Goal: Task Accomplishment & Management: Use online tool/utility

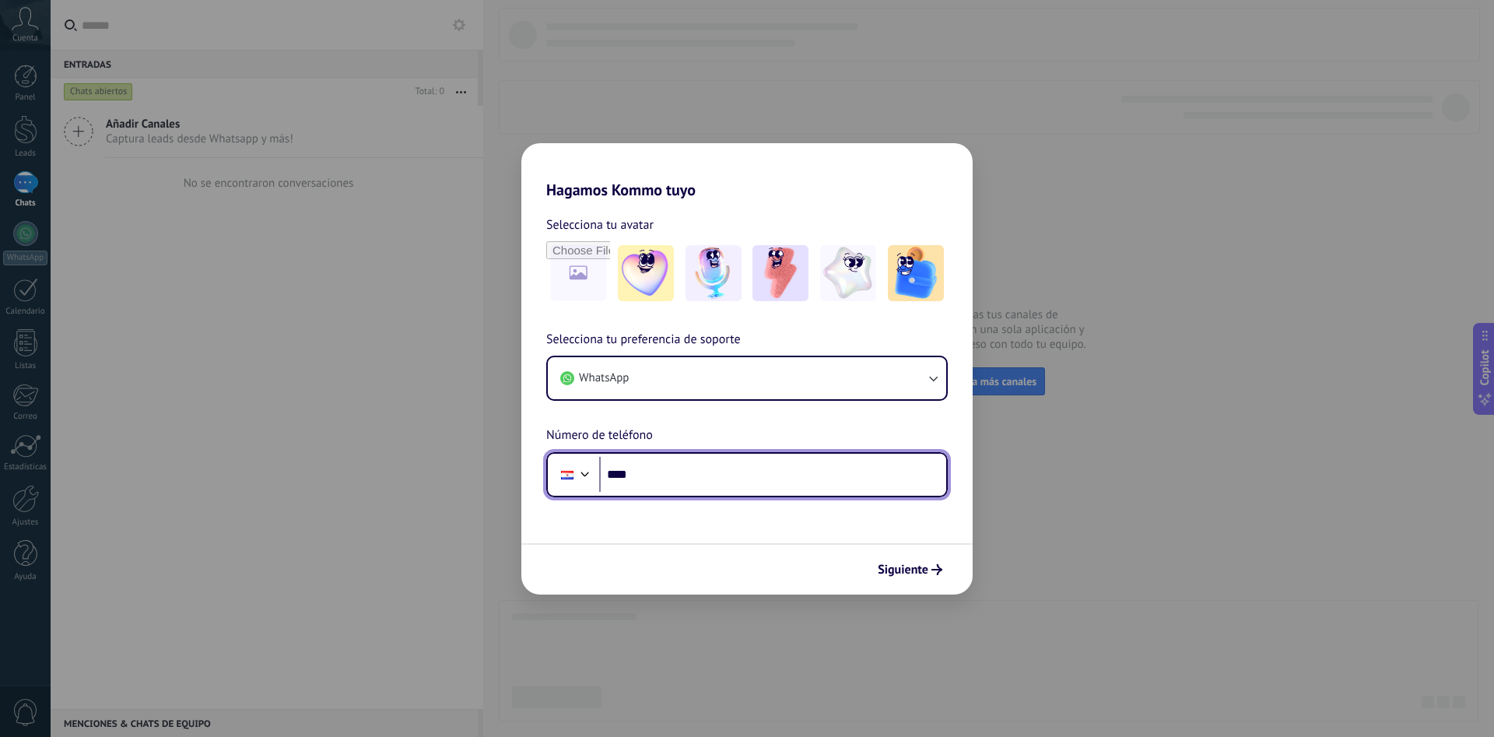
click at [735, 472] on input "****" at bounding box center [772, 475] width 347 height 36
type input "**********"
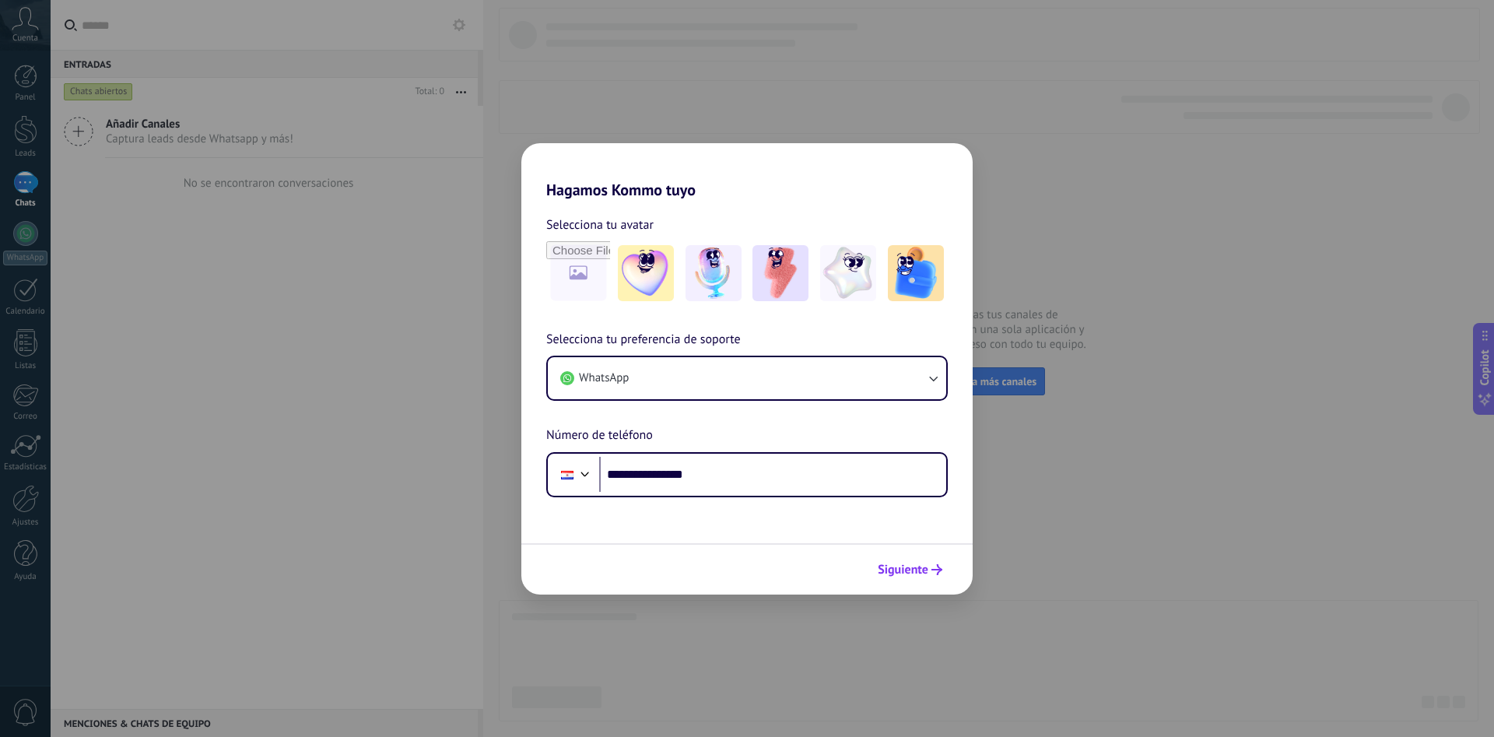
click at [914, 573] on span "Siguiente" at bounding box center [903, 569] width 51 height 11
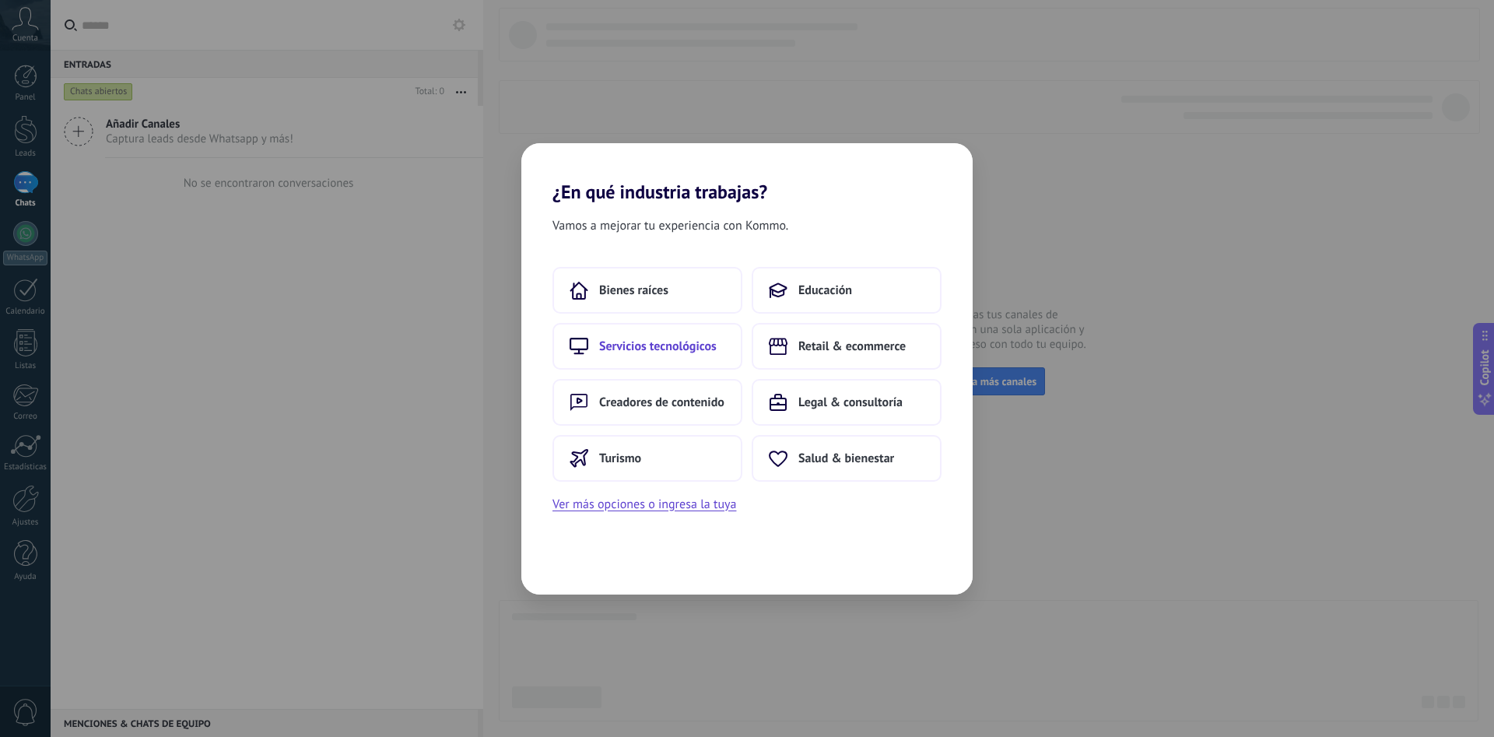
click at [647, 357] on button "Servicios tecnológicos" at bounding box center [647, 346] width 190 height 47
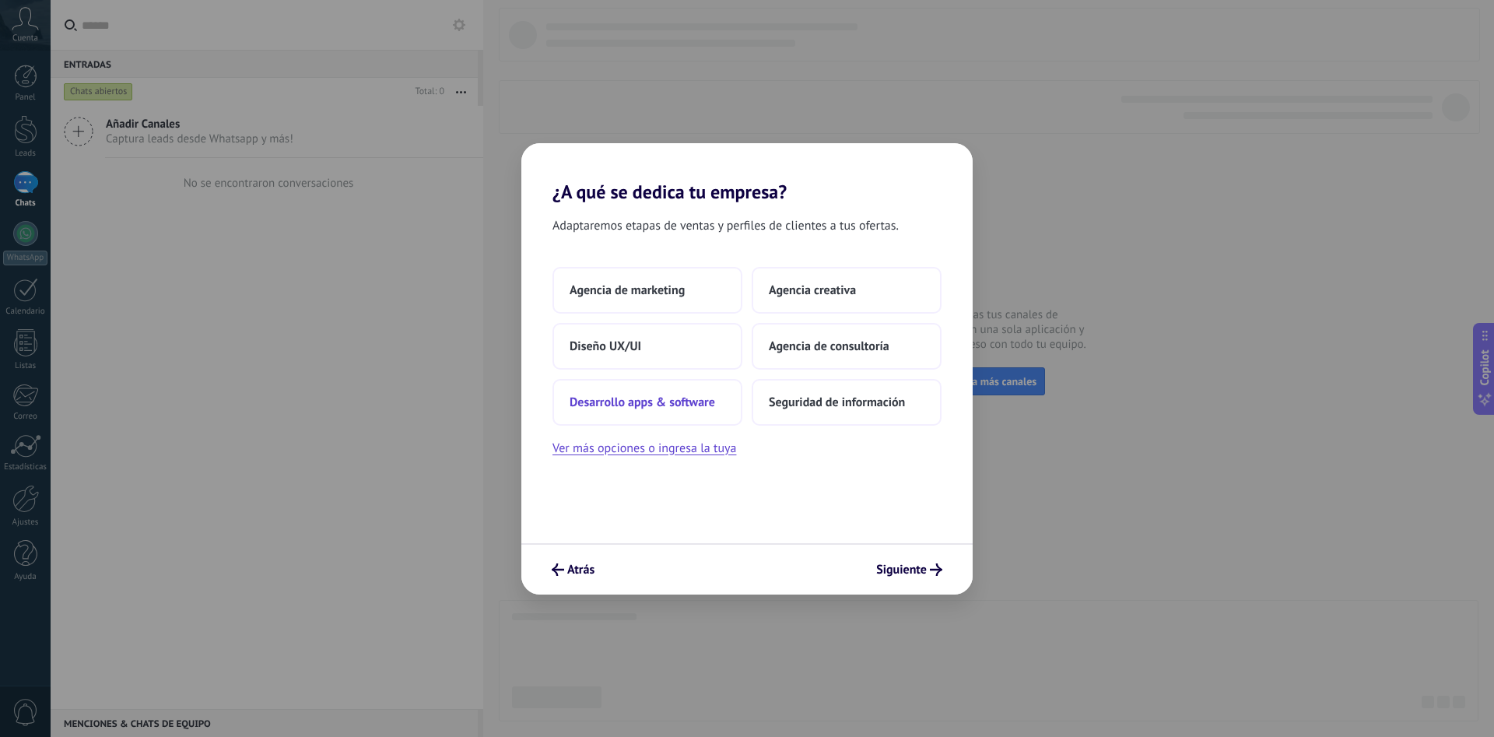
click at [682, 404] on span "Desarrollo apps & software" at bounding box center [643, 403] width 146 height 16
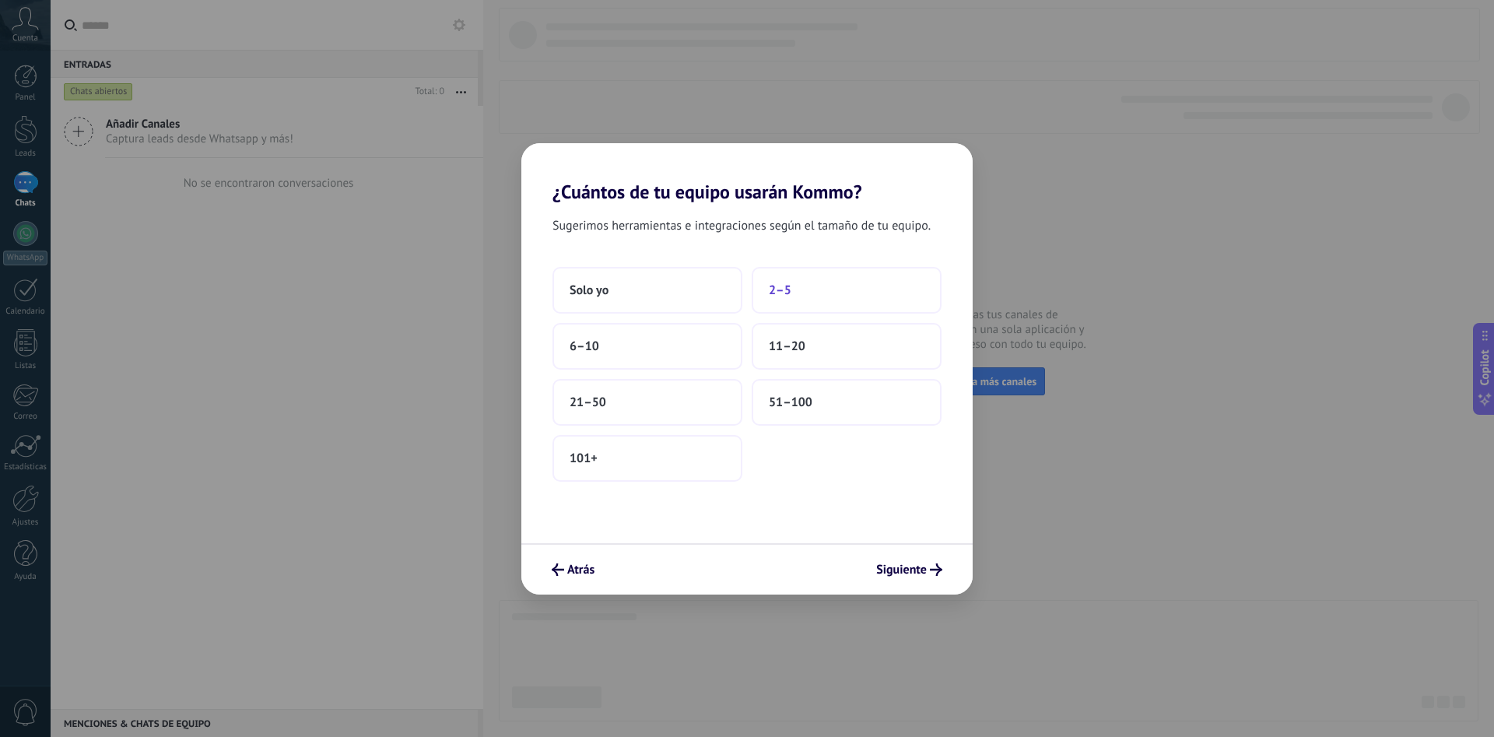
click at [811, 301] on button "2–5" at bounding box center [847, 290] width 190 height 47
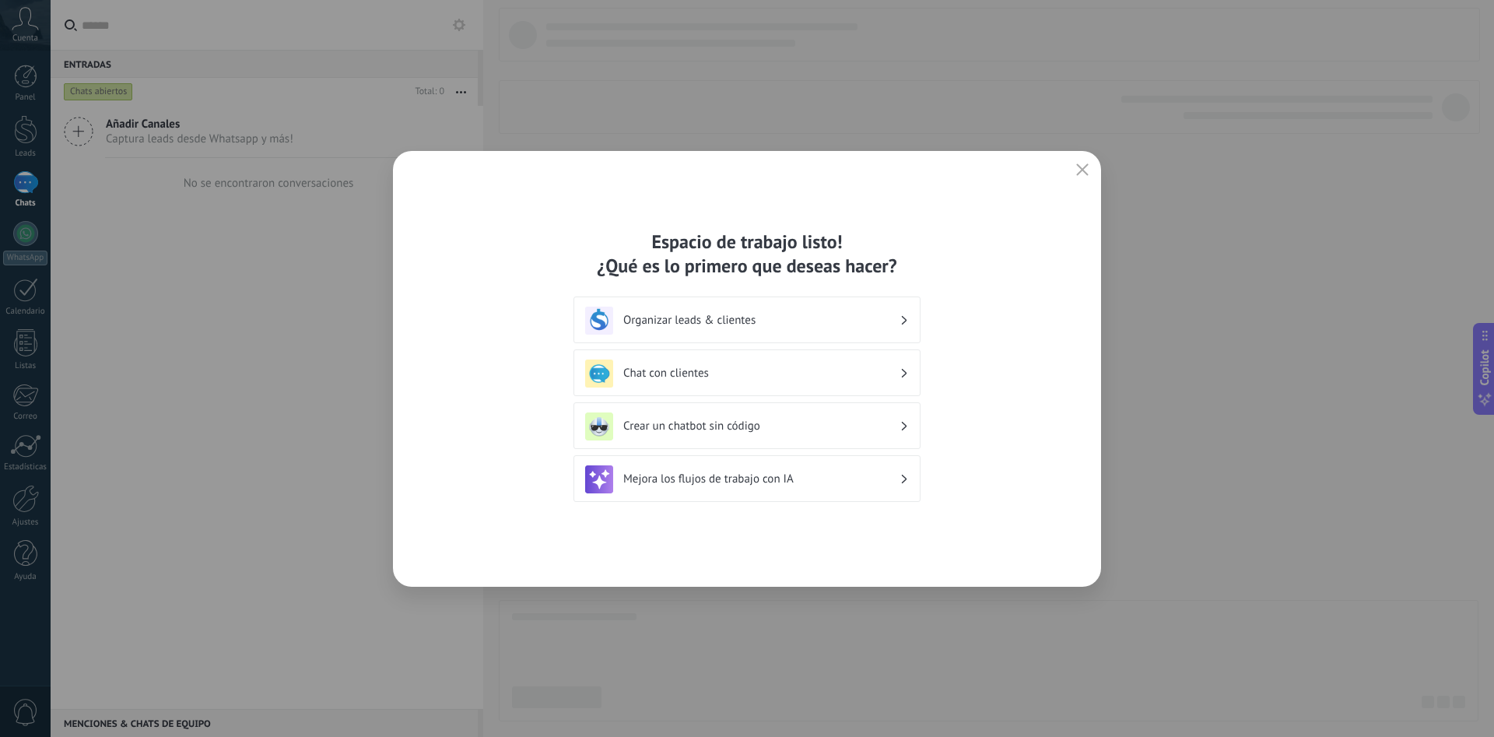
click at [769, 320] on h3 "Organizar leads & clientes" at bounding box center [761, 320] width 276 height 15
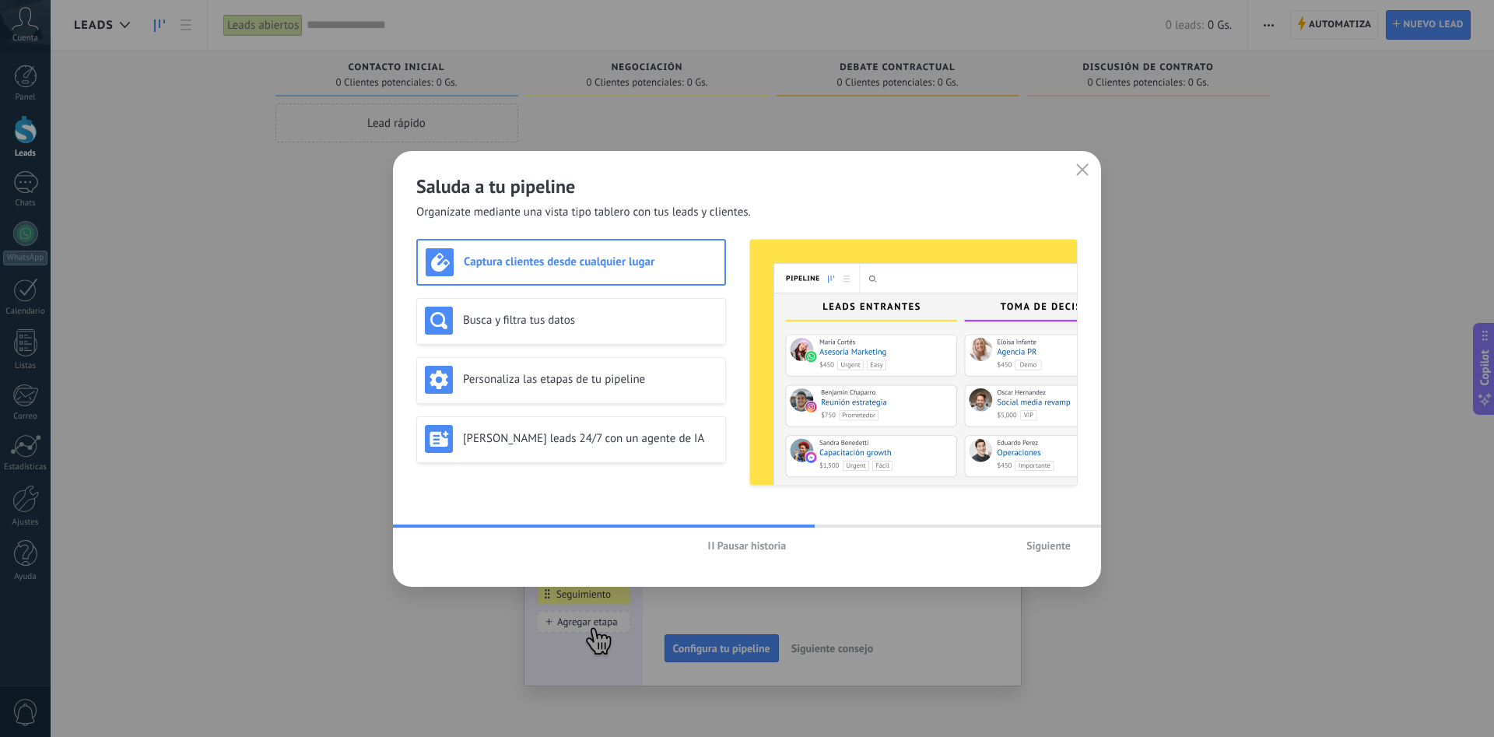
click at [1054, 545] on span "Siguiente" at bounding box center [1048, 545] width 44 height 11
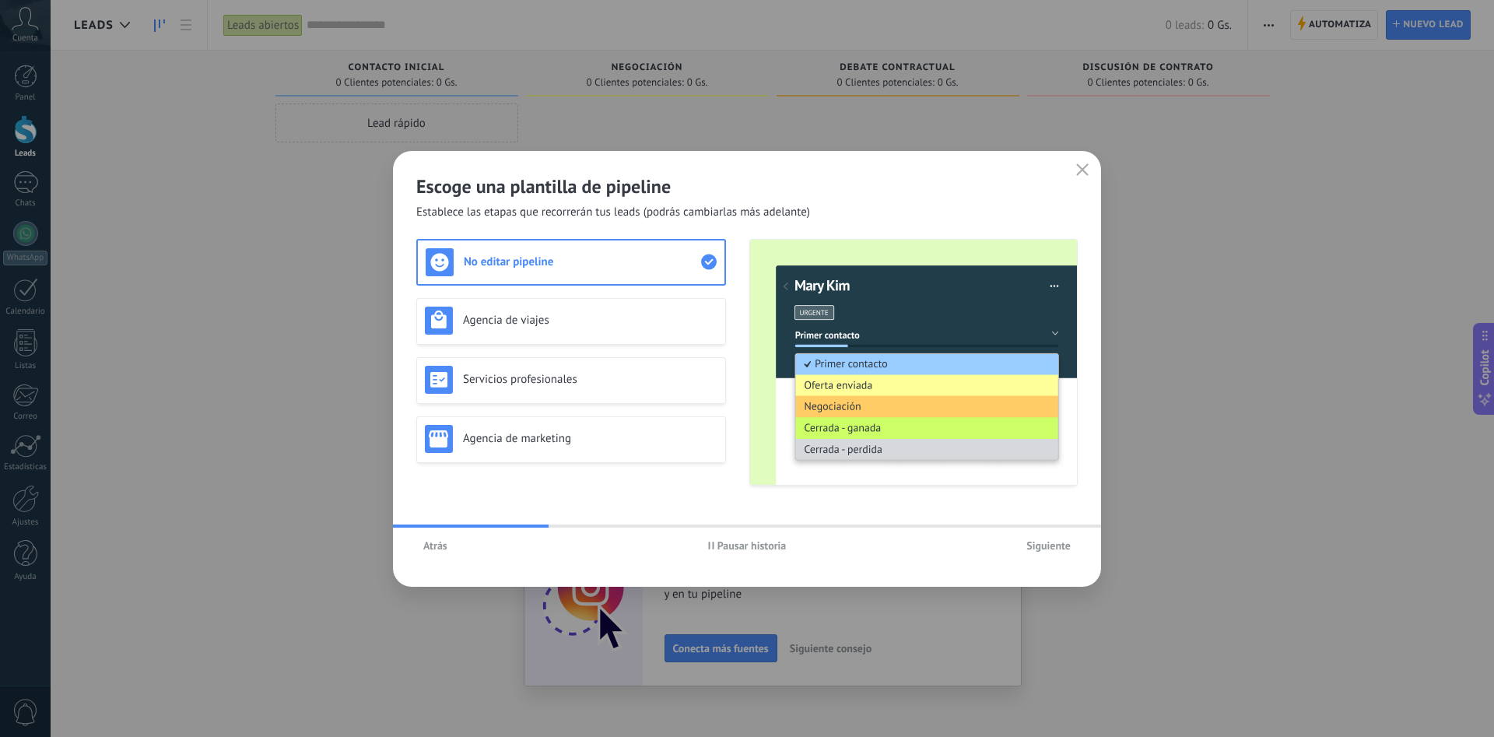
click at [1050, 546] on span "Siguiente" at bounding box center [1048, 545] width 44 height 11
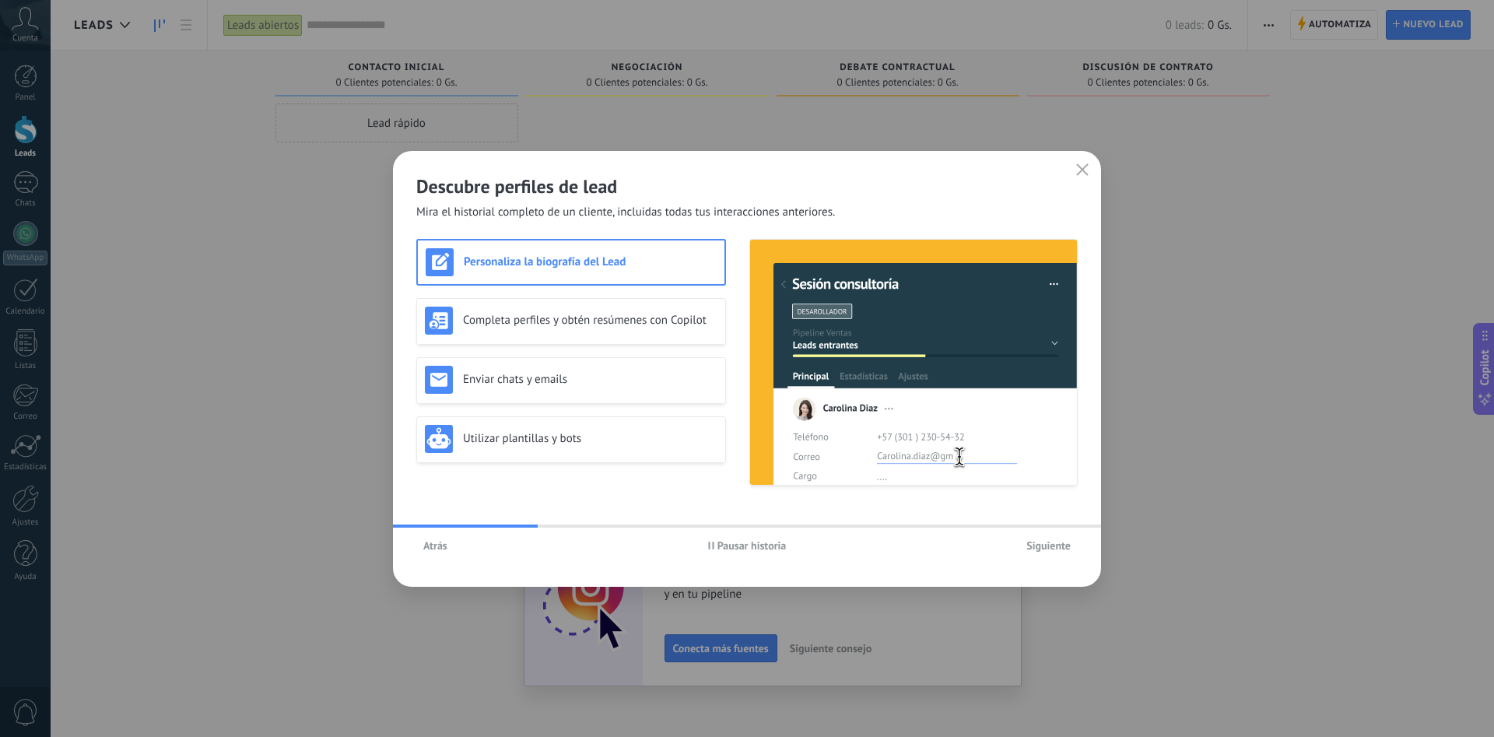
click at [1048, 546] on span "Siguiente" at bounding box center [1048, 545] width 44 height 11
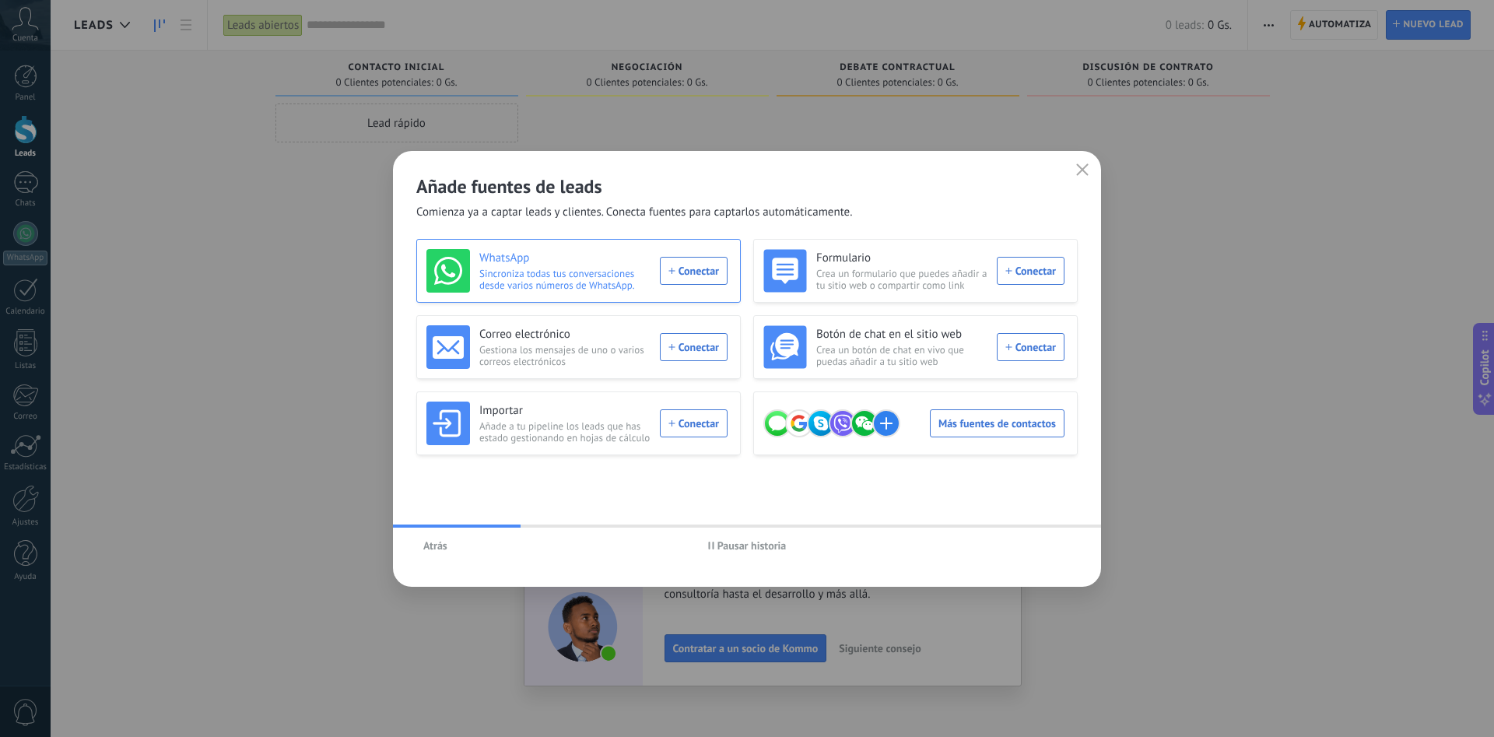
click at [697, 267] on div "WhatsApp Sincroniza todas tus conversaciones desde varios números de WhatsApp. …" at bounding box center [576, 271] width 301 height 44
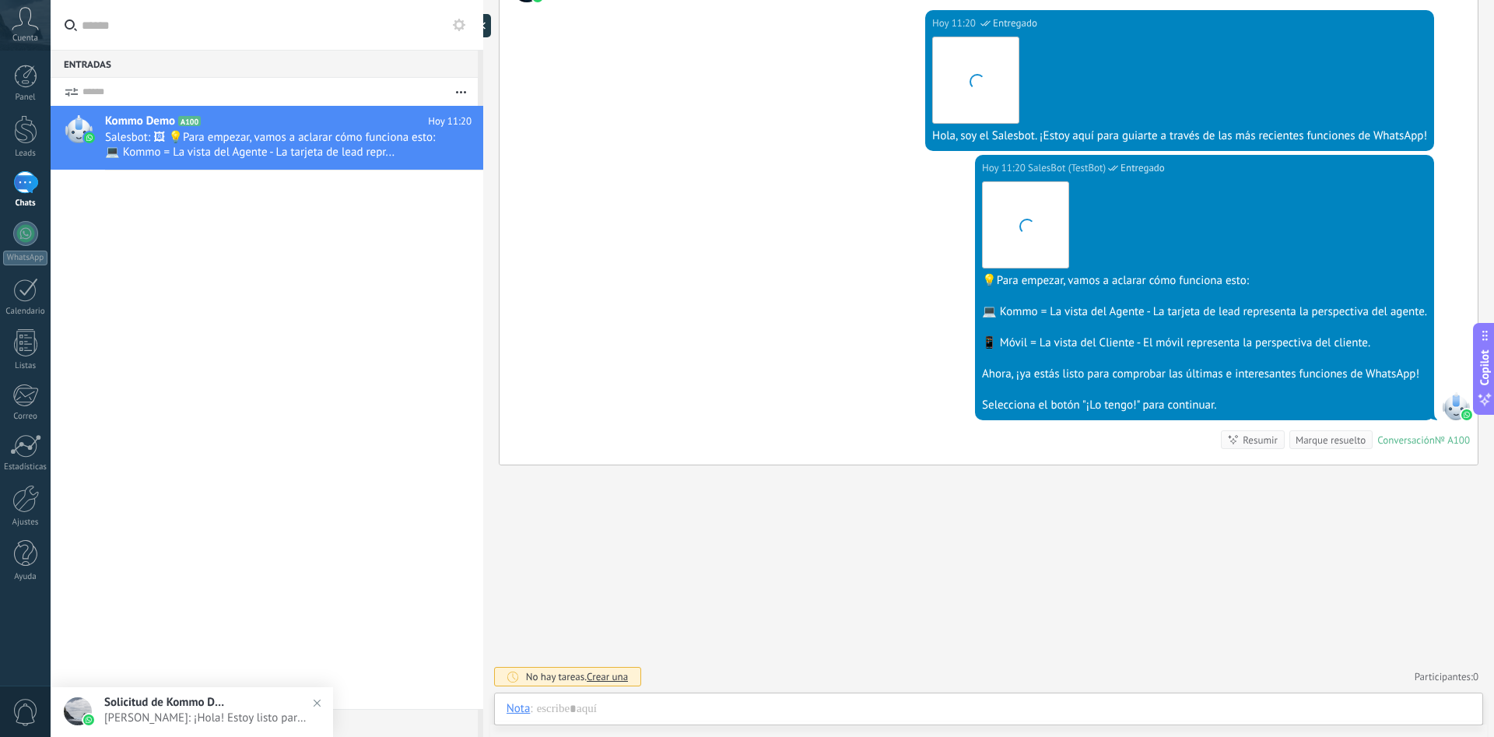
scroll to position [23, 0]
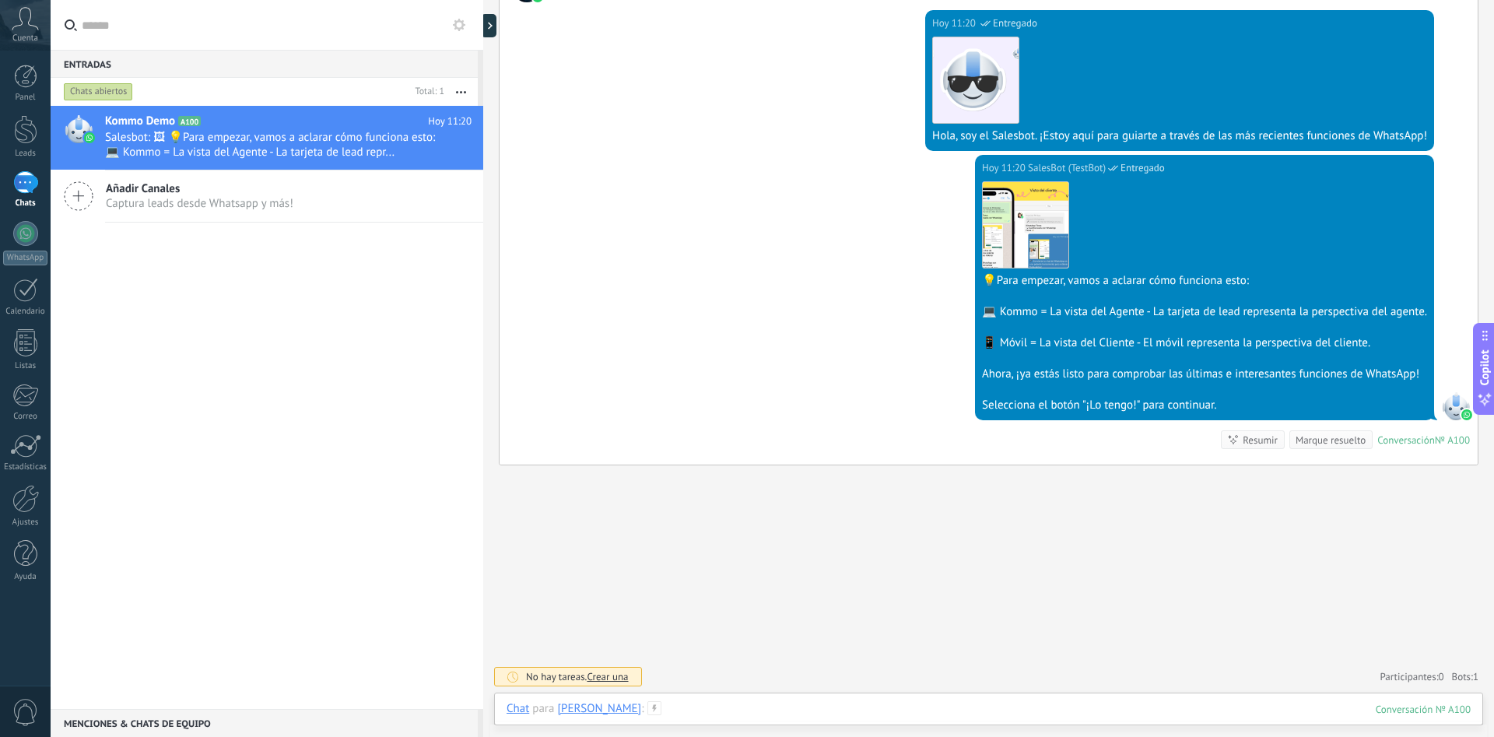
click at [722, 717] on div at bounding box center [989, 724] width 964 height 47
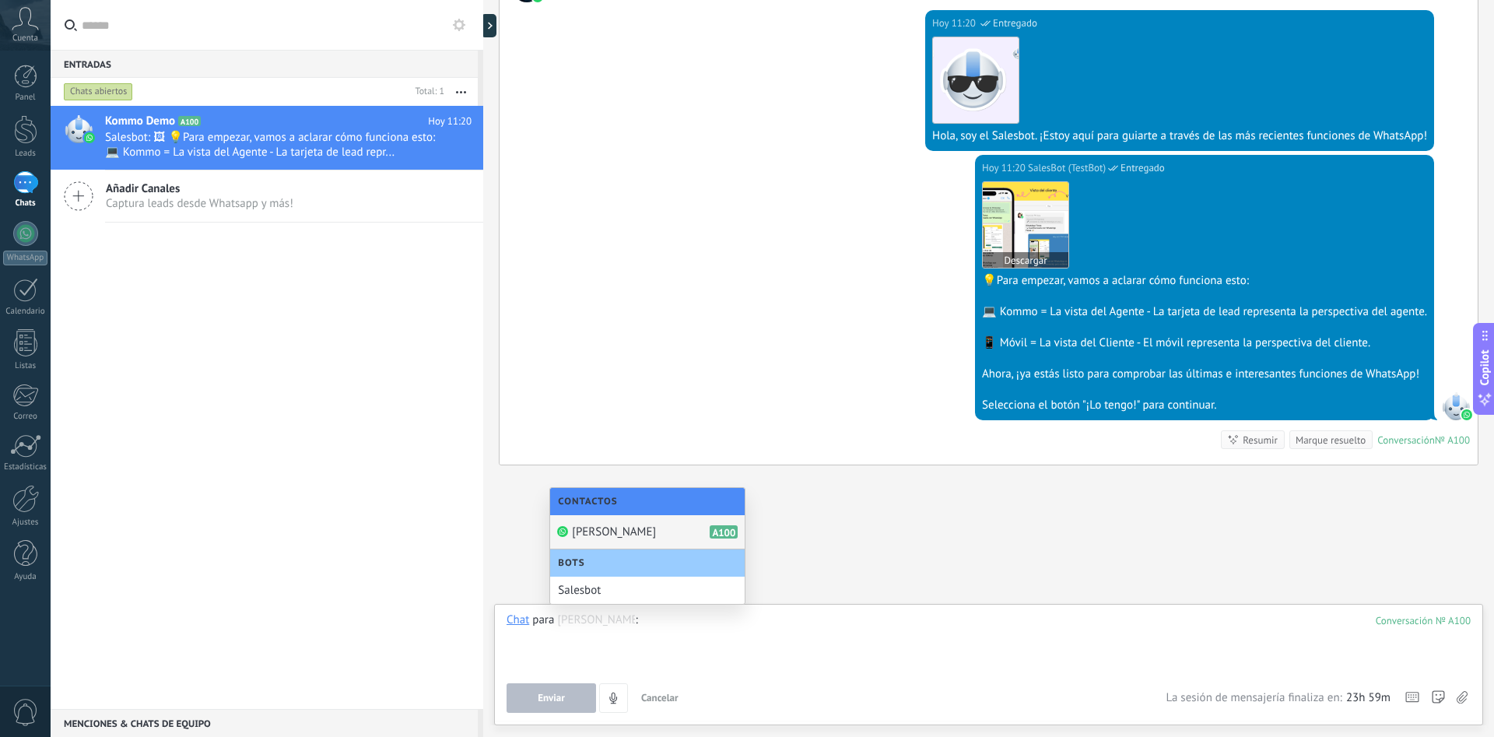
click at [1005, 222] on img at bounding box center [1026, 225] width 86 height 86
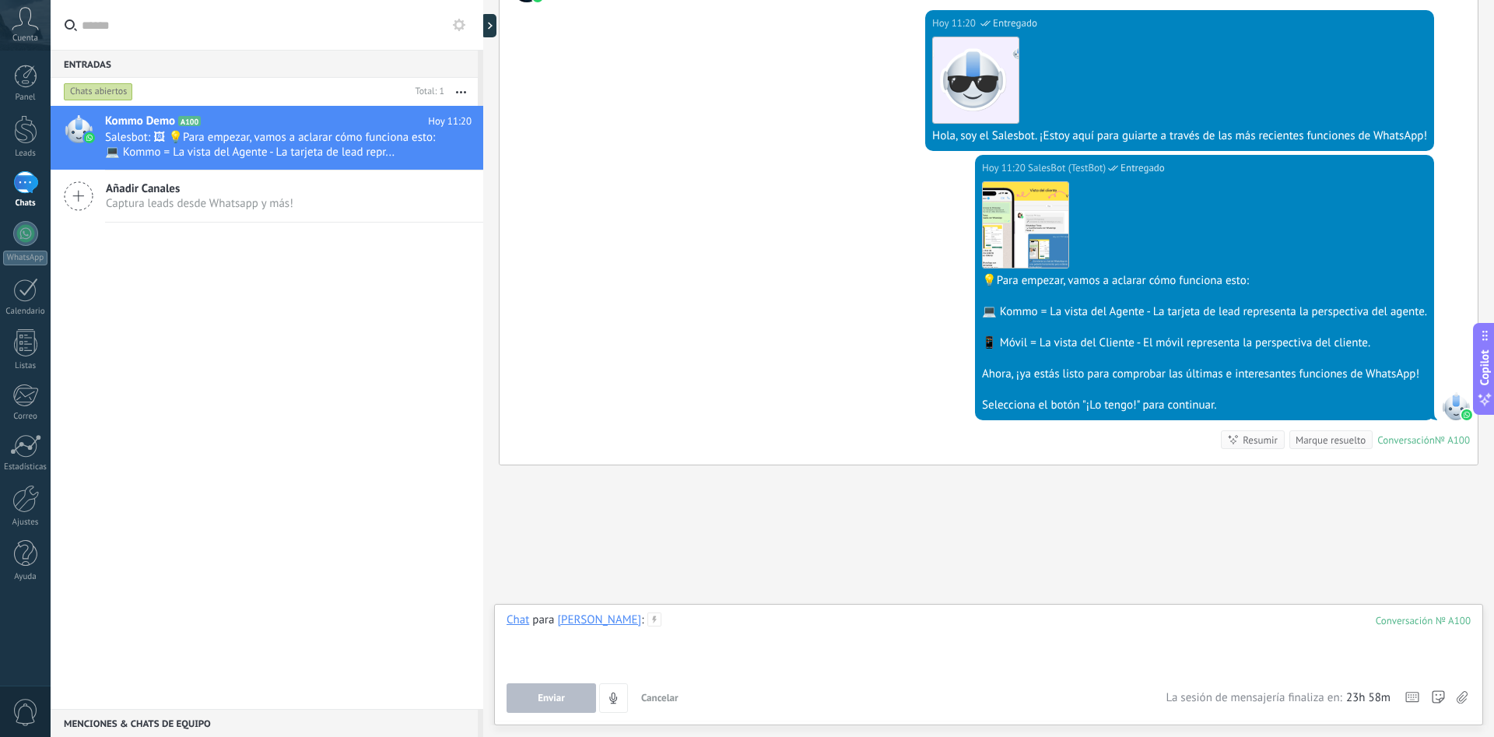
click at [855, 629] on div at bounding box center [989, 641] width 964 height 59
click at [553, 703] on span "Enviar" at bounding box center [551, 698] width 27 height 11
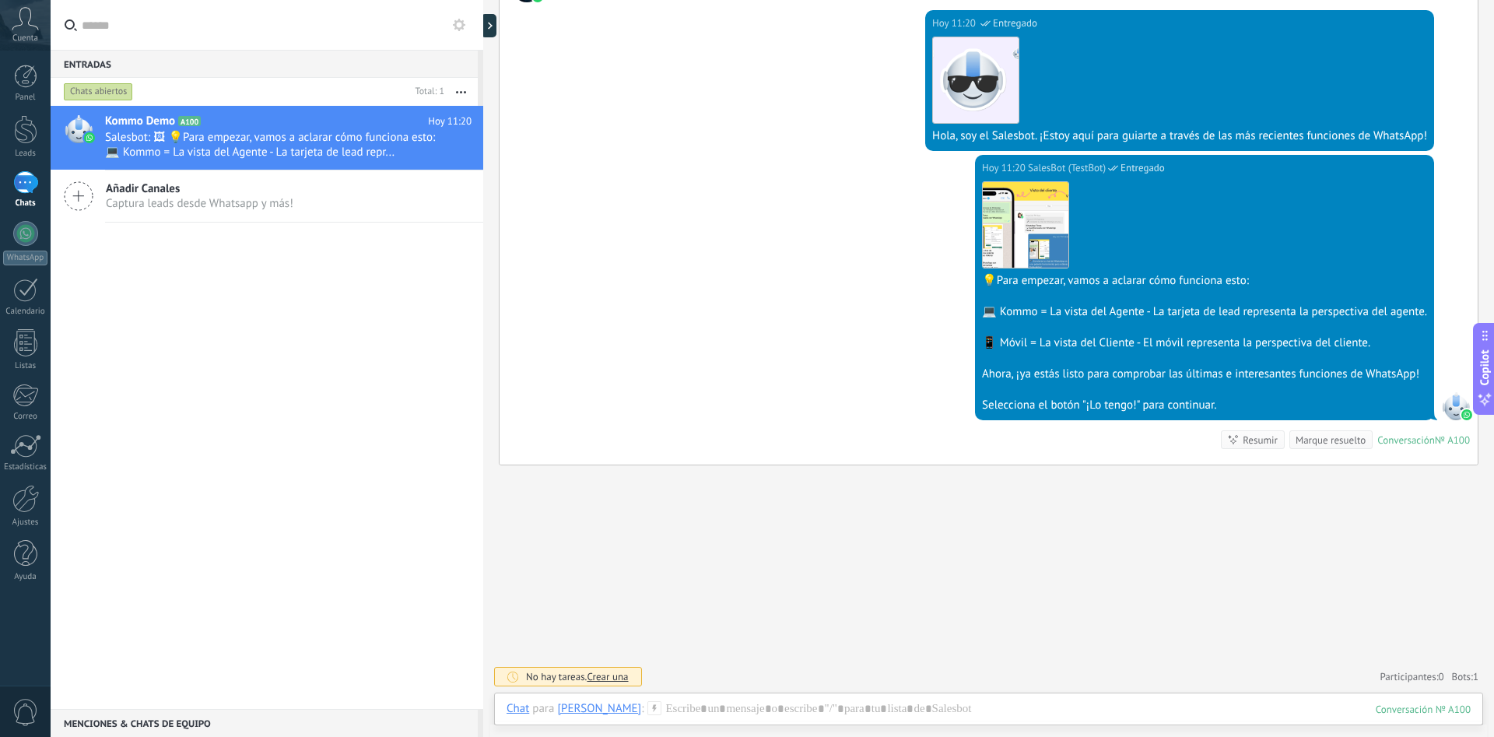
scroll to position [354, 0]
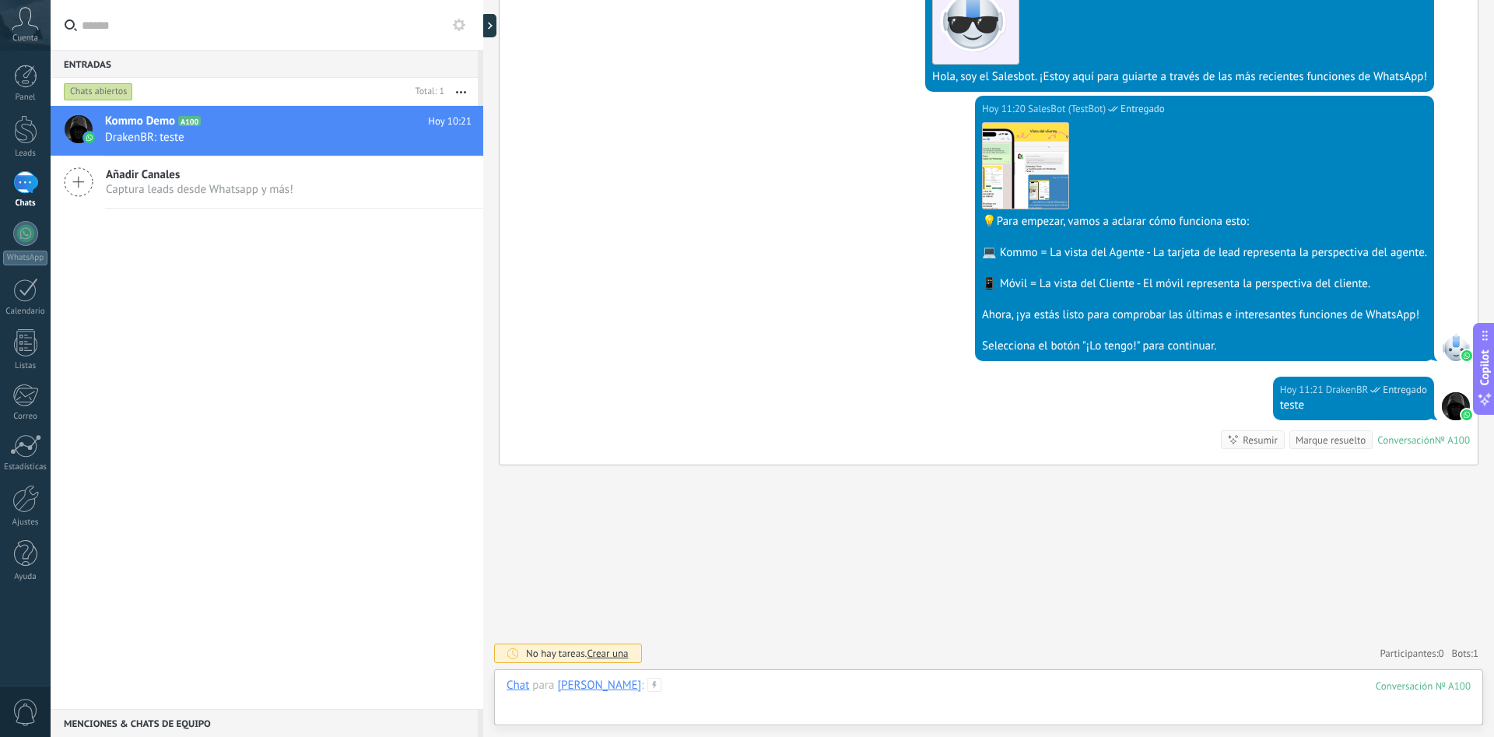
click at [713, 681] on div at bounding box center [989, 701] width 964 height 47
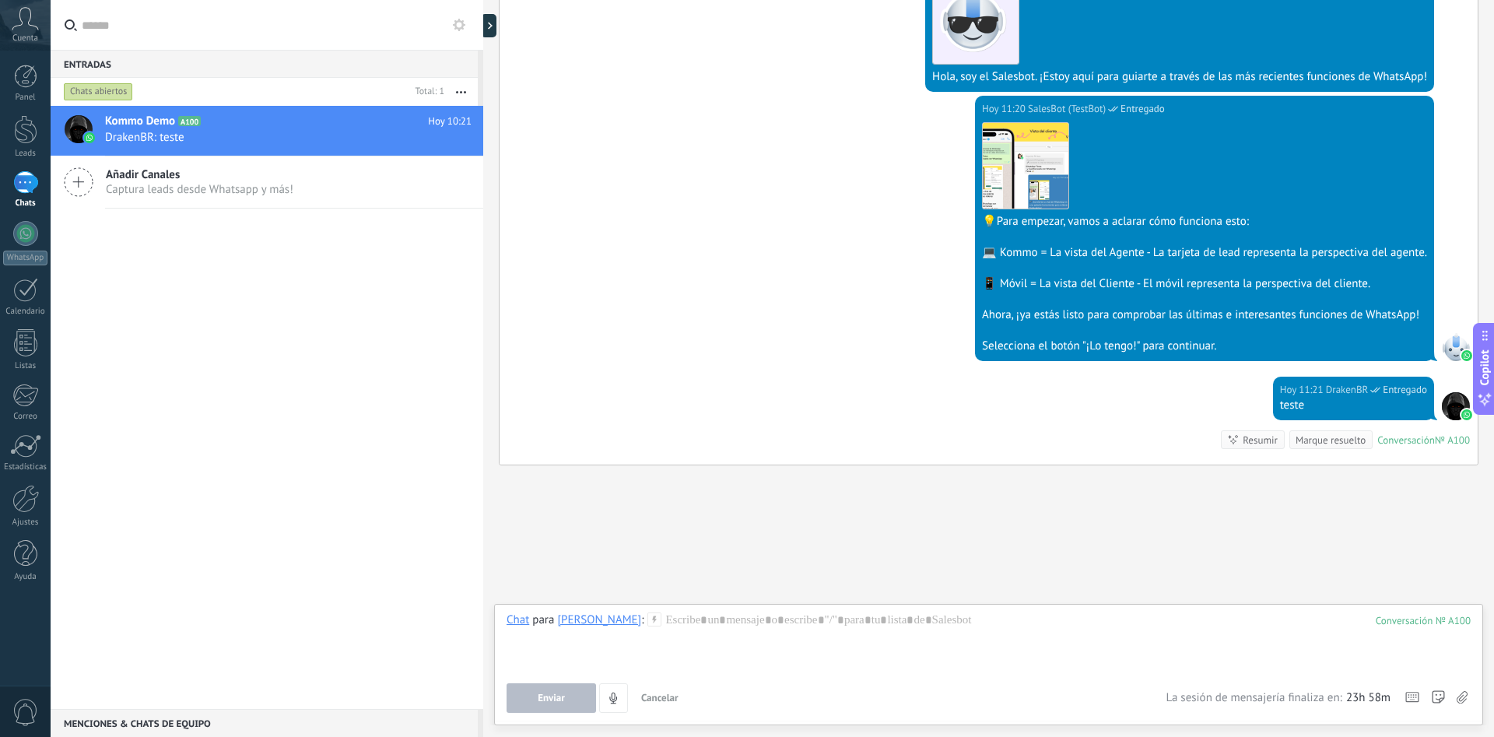
click at [763, 528] on div "Buscar Carga más [DATE] [DATE] Creación: 2 eventos Expandir [DATE] 10:20 Robot …" at bounding box center [988, 191] width 1011 height 1091
click at [215, 179] on span "Añadir Canales" at bounding box center [200, 174] width 188 height 15
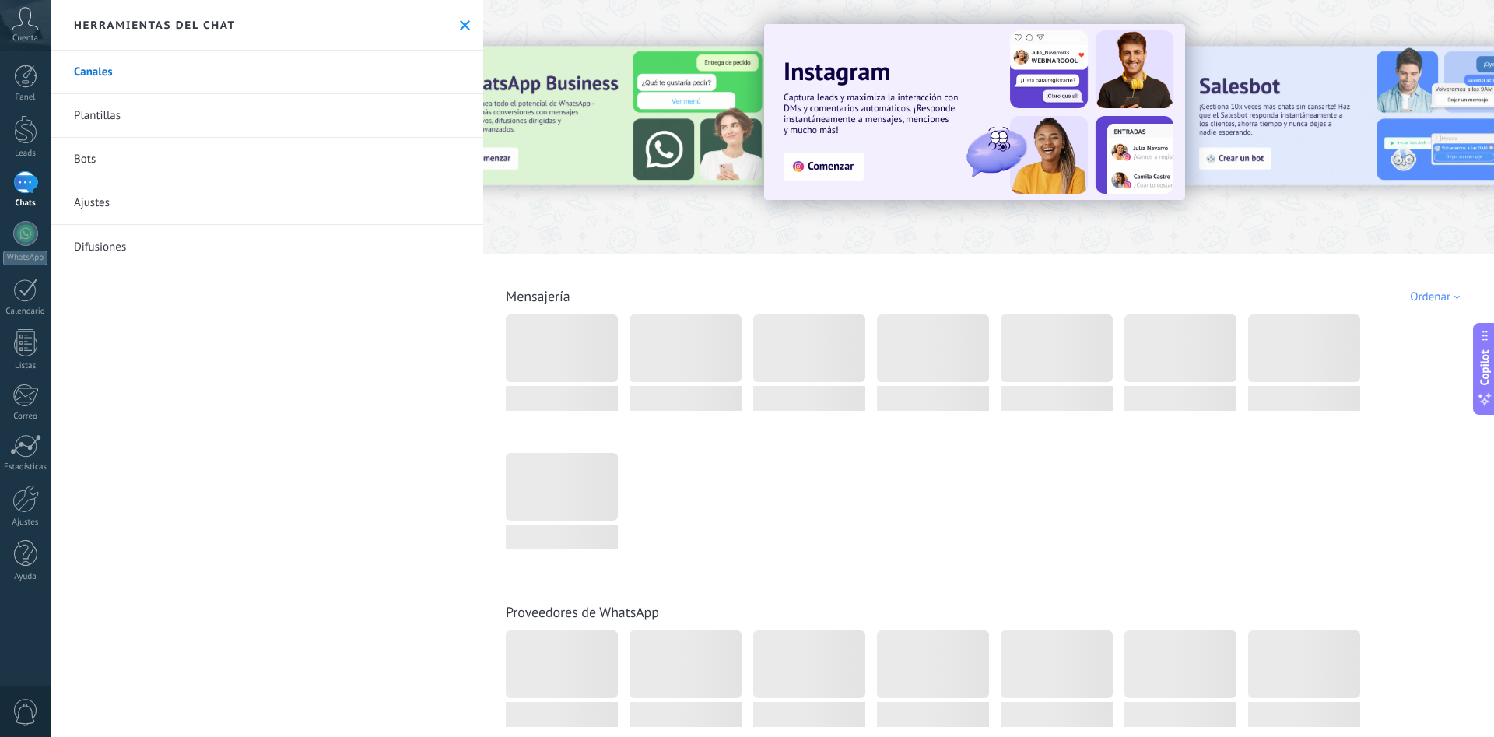
scroll to position [23, 0]
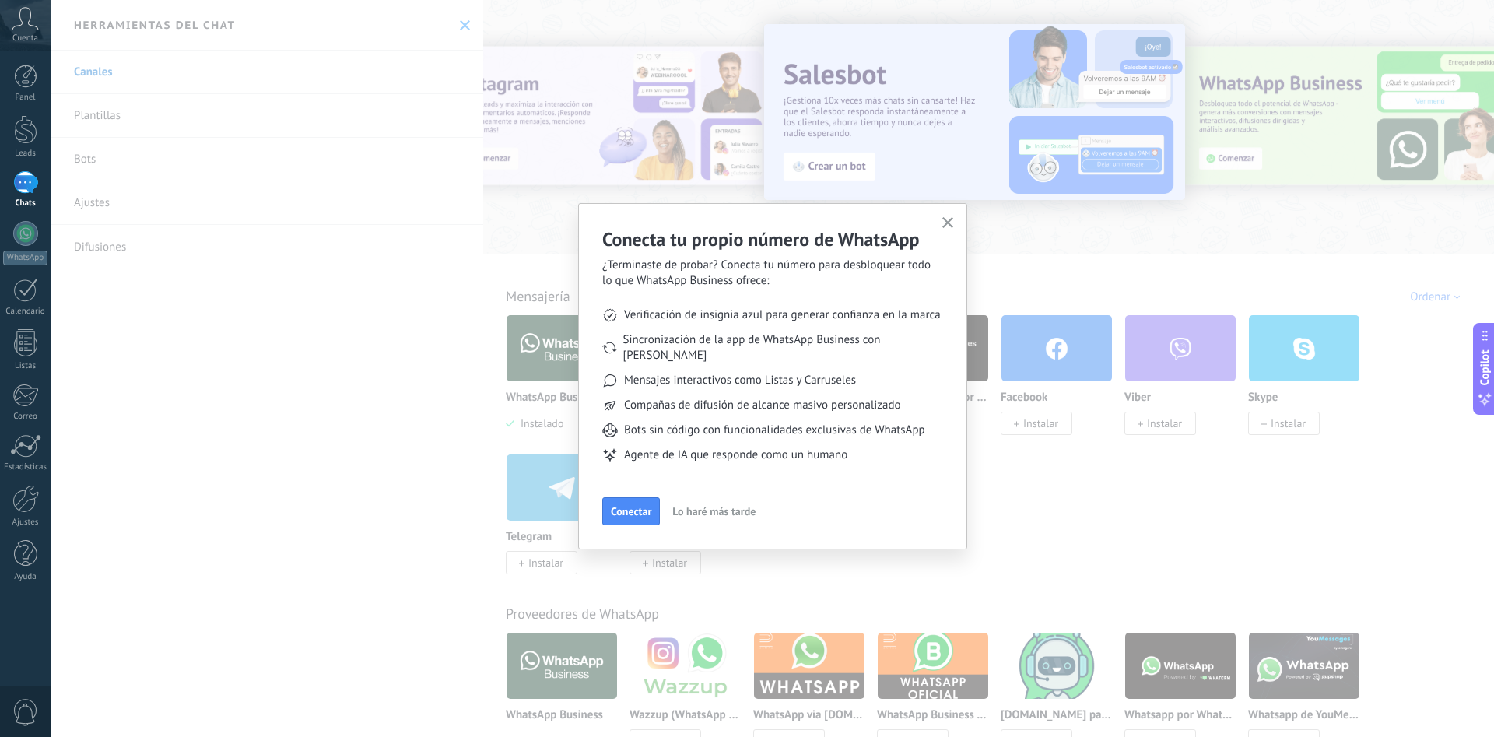
click at [719, 506] on span "Lo haré más tarde" at bounding box center [713, 511] width 83 height 11
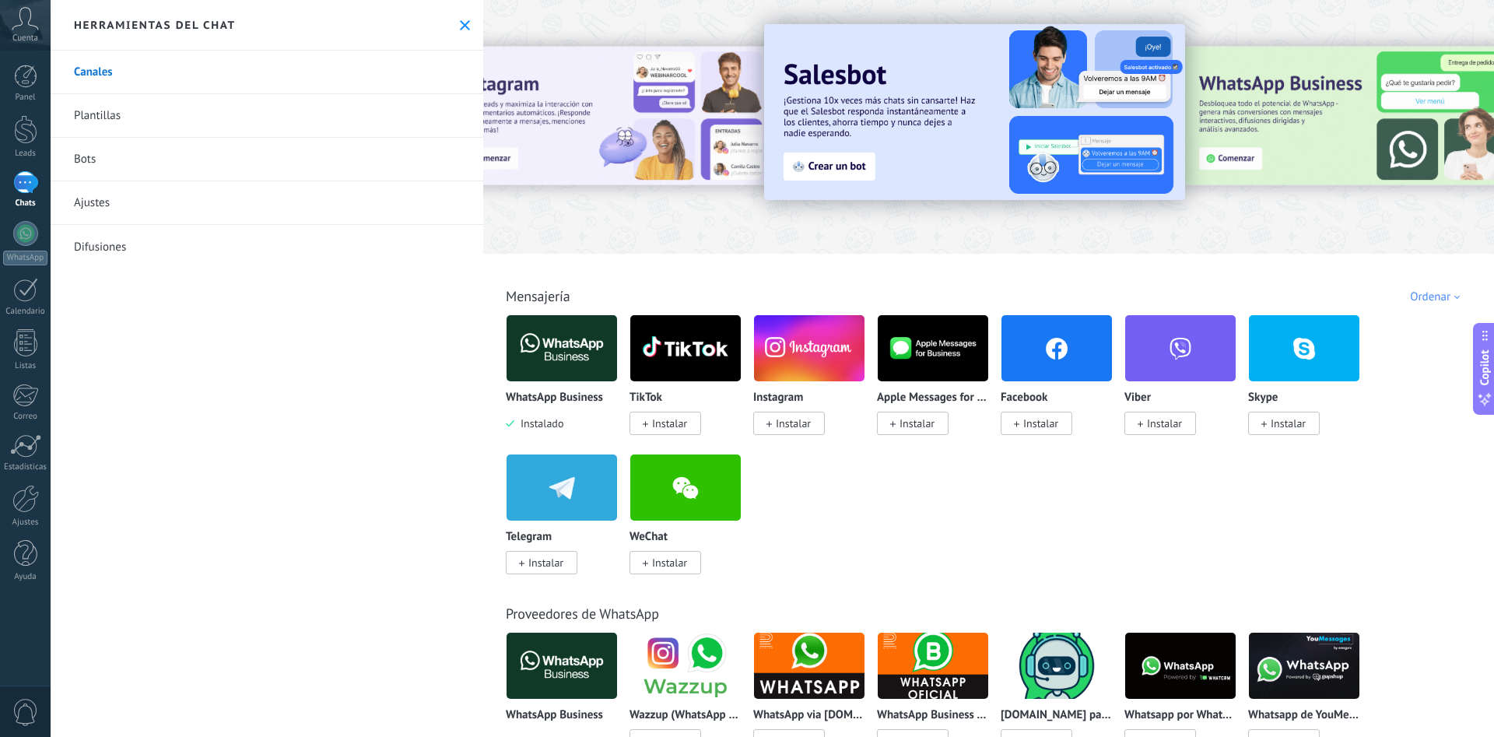
click at [795, 426] on span "Instalar" at bounding box center [793, 423] width 35 height 14
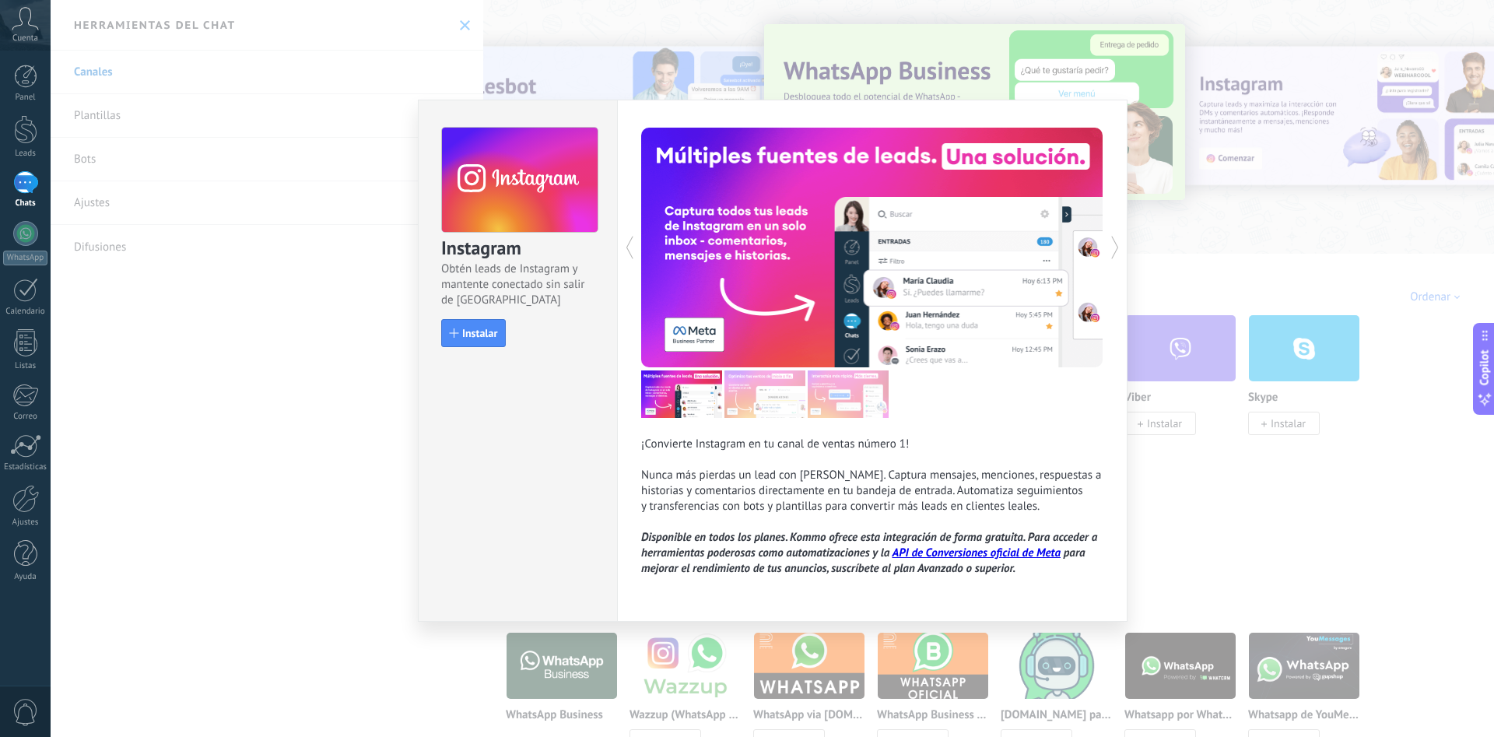
click at [1205, 484] on div "Instagram Obtén leads de Instagram y mantente conectado sin salir de Kommo Inst…" at bounding box center [772, 368] width 1443 height 737
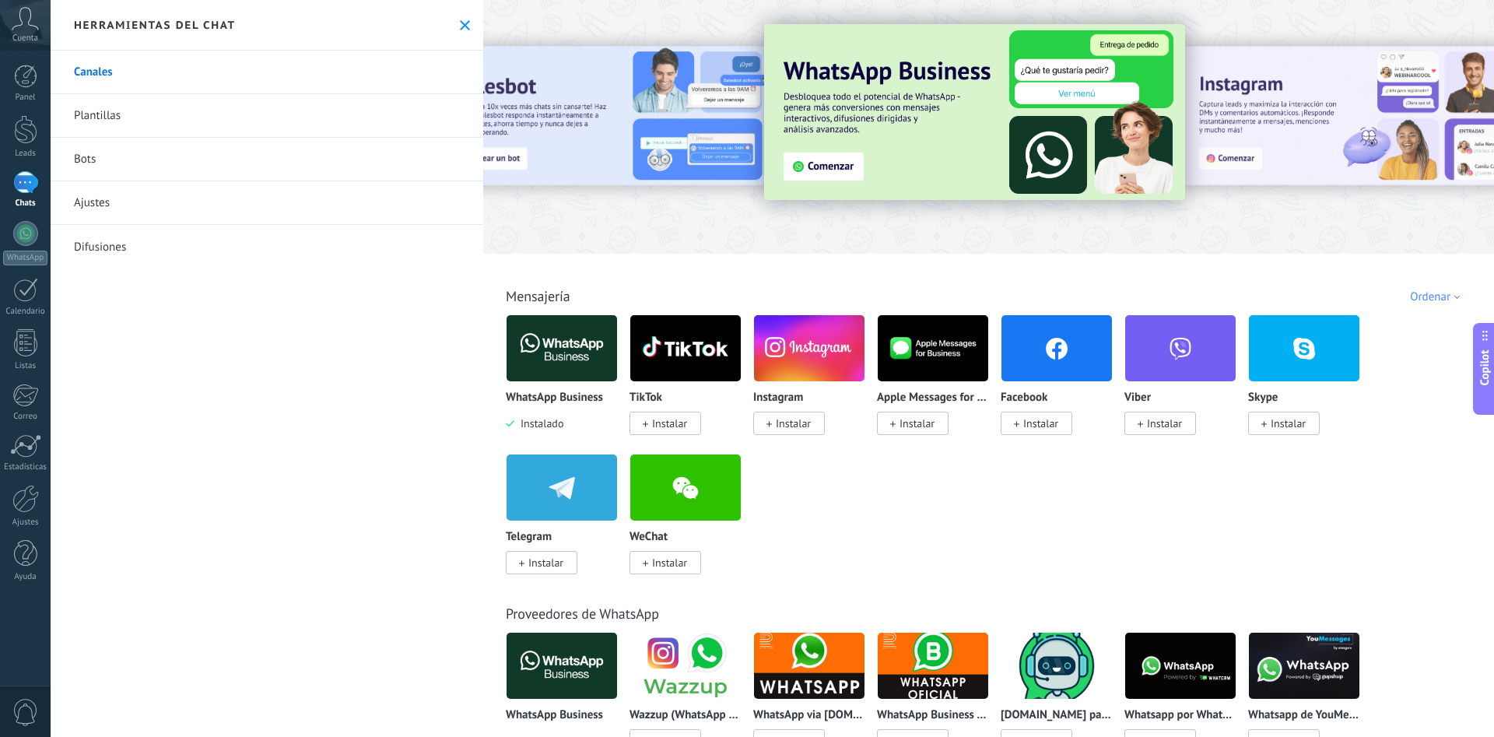
click at [22, 191] on div "1" at bounding box center [25, 182] width 25 height 23
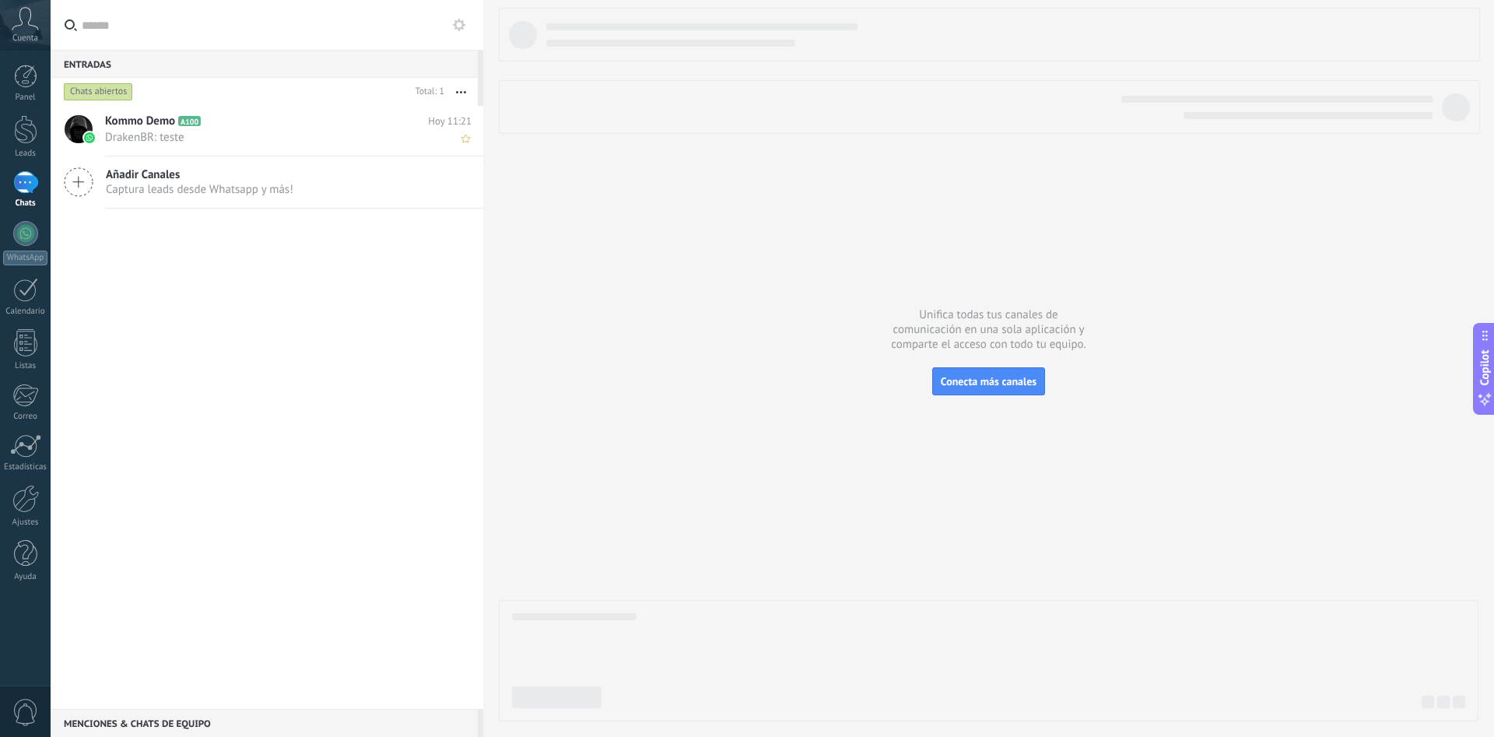
click at [233, 131] on span "DrakenBR: teste" at bounding box center [273, 137] width 337 height 15
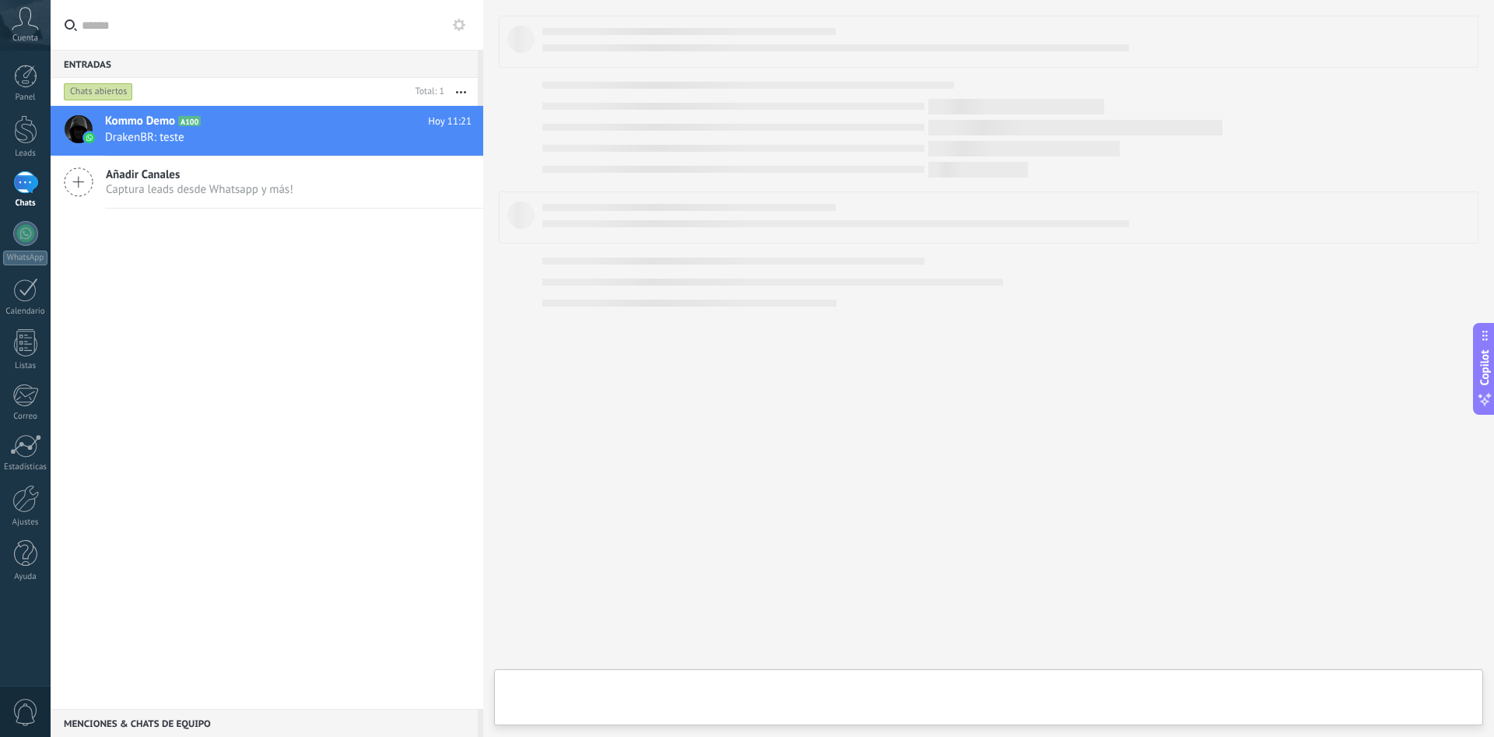
type textarea "**********"
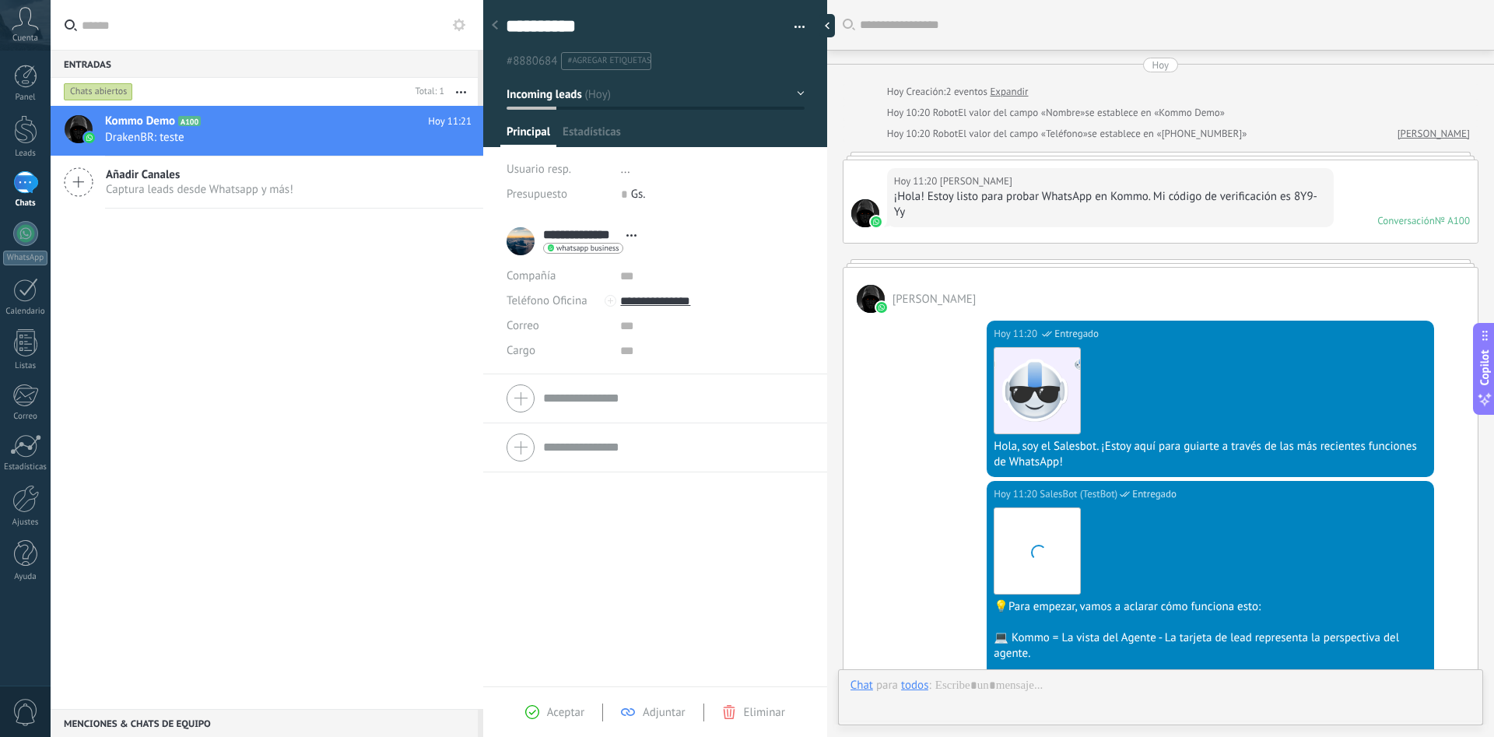
scroll to position [416, 0]
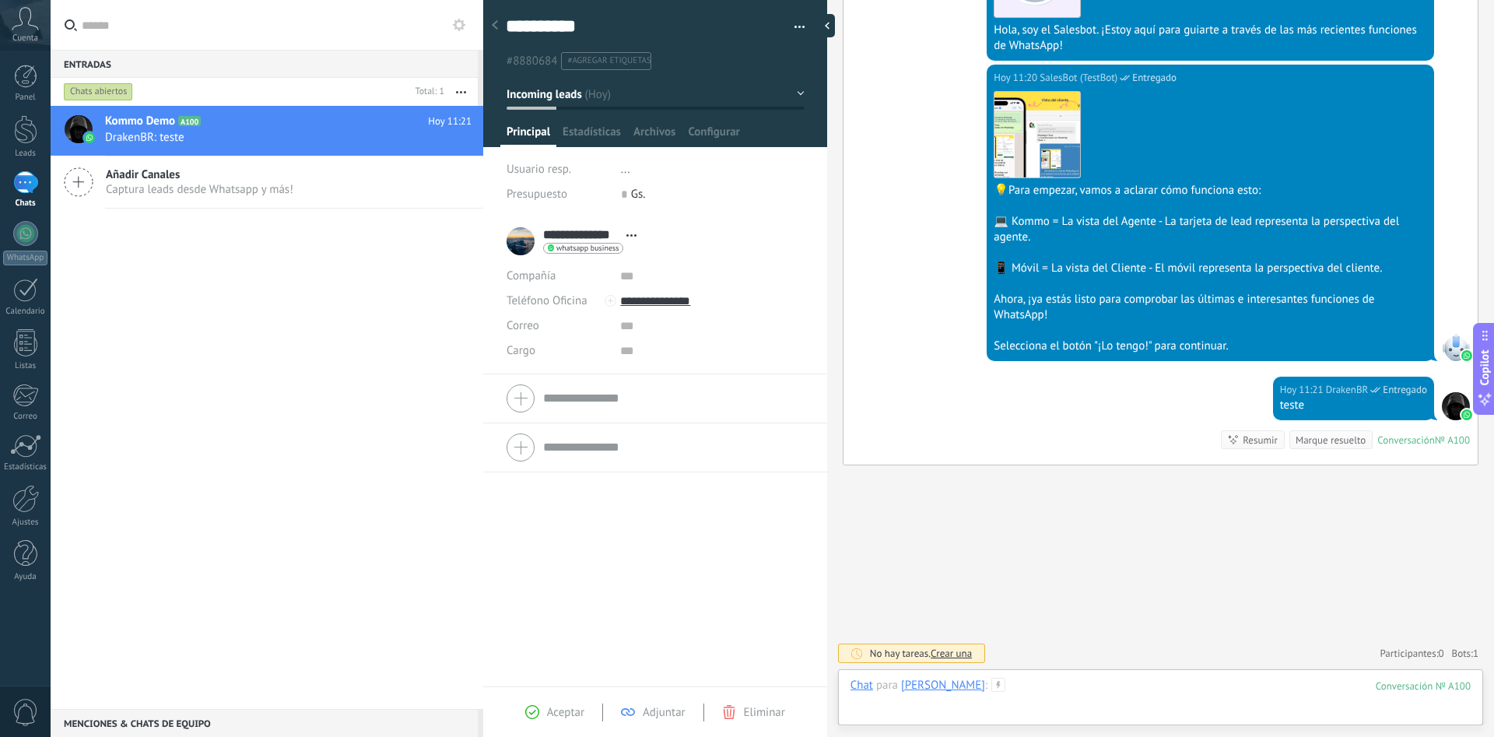
click at [1113, 685] on div at bounding box center [1160, 701] width 620 height 47
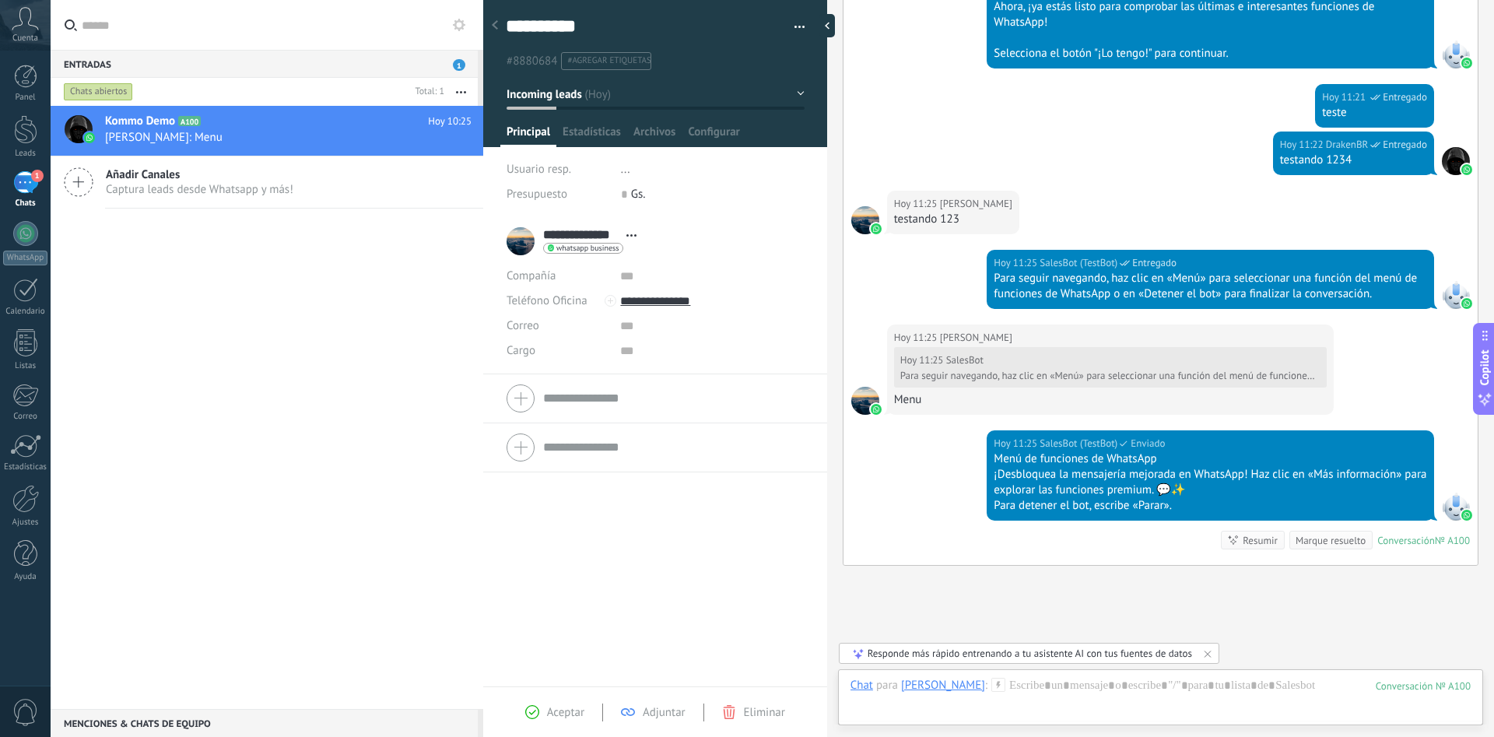
scroll to position [809, 0]
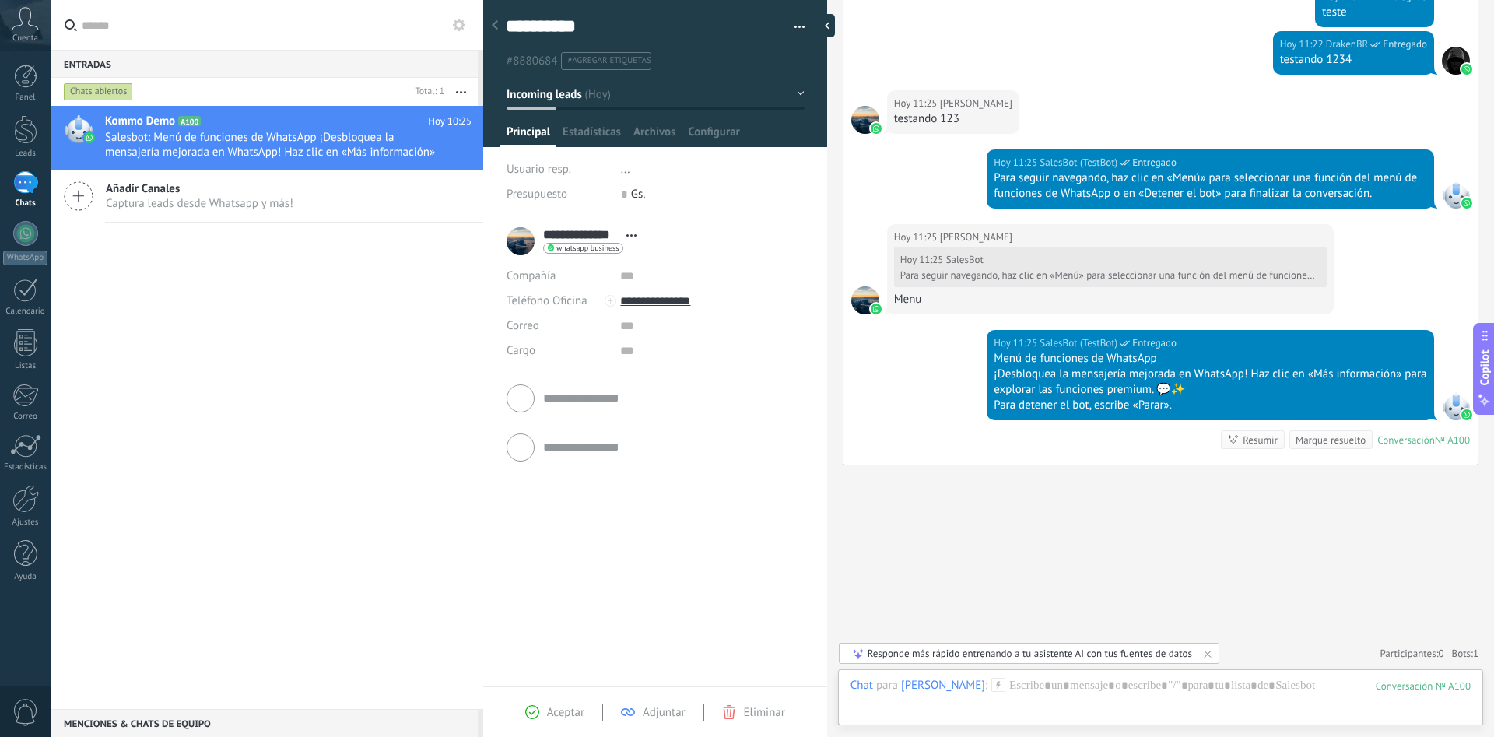
click at [497, 25] on icon at bounding box center [495, 24] width 6 height 9
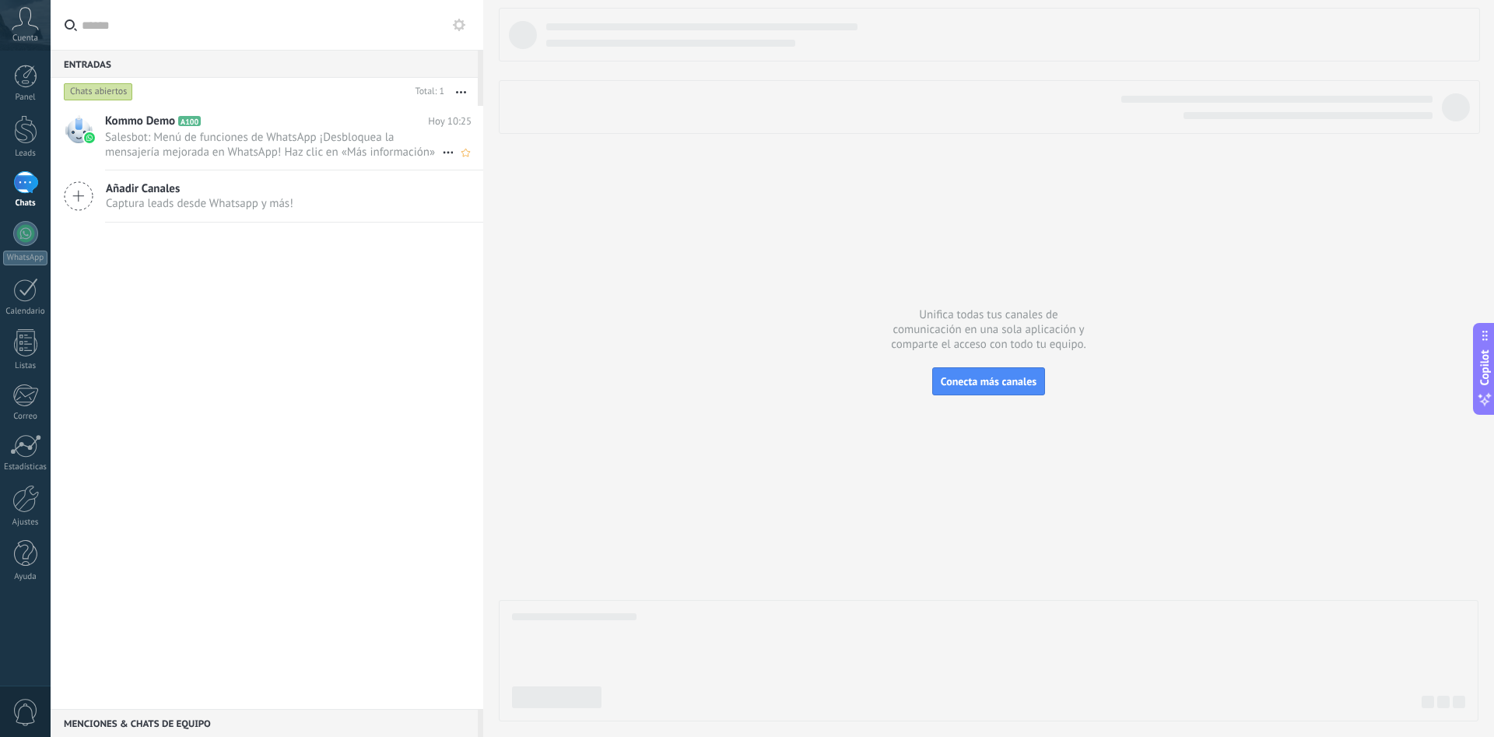
click at [231, 145] on span "Salesbot: Menú de funciones de WhatsApp ¡Desbloquea la mensajería mejorada en W…" at bounding box center [273, 145] width 337 height 30
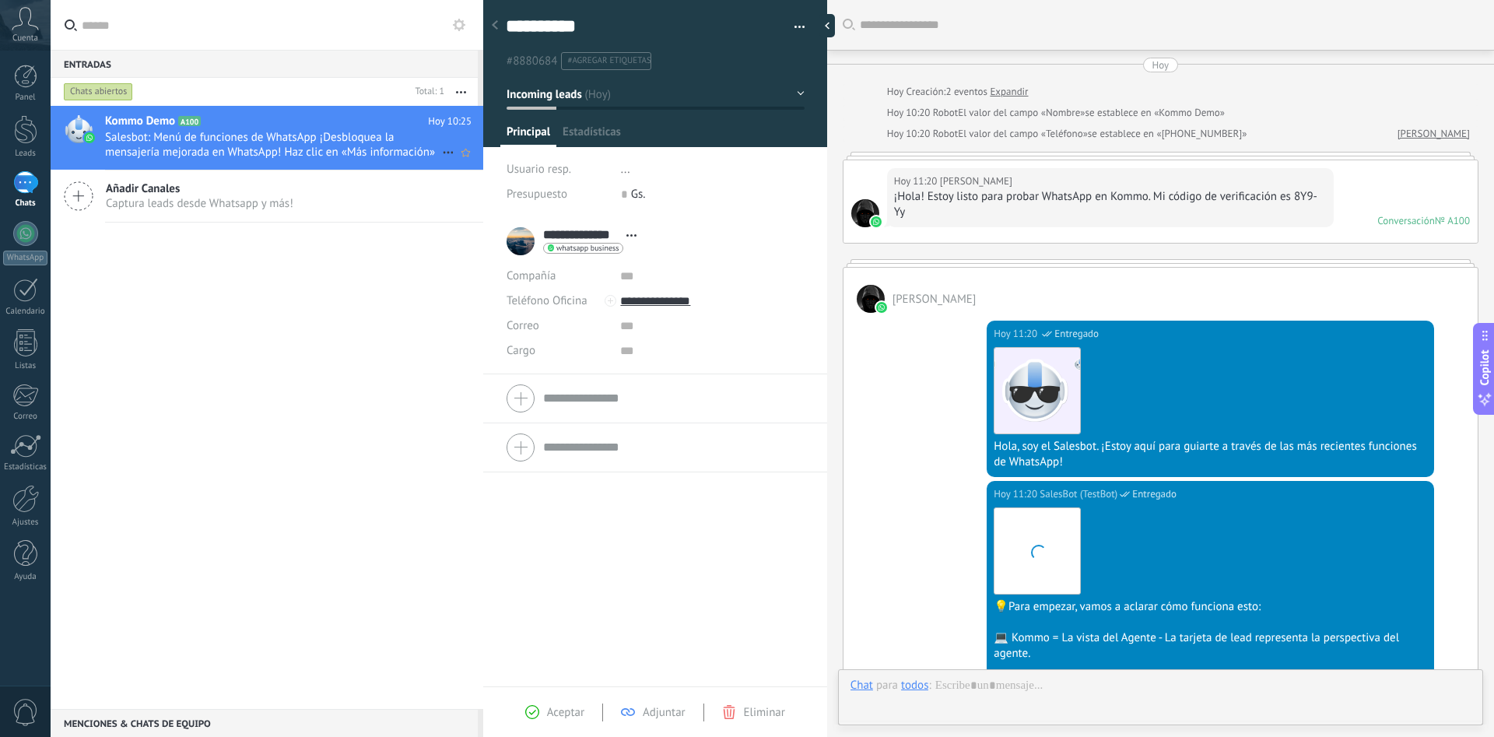
scroll to position [809, 0]
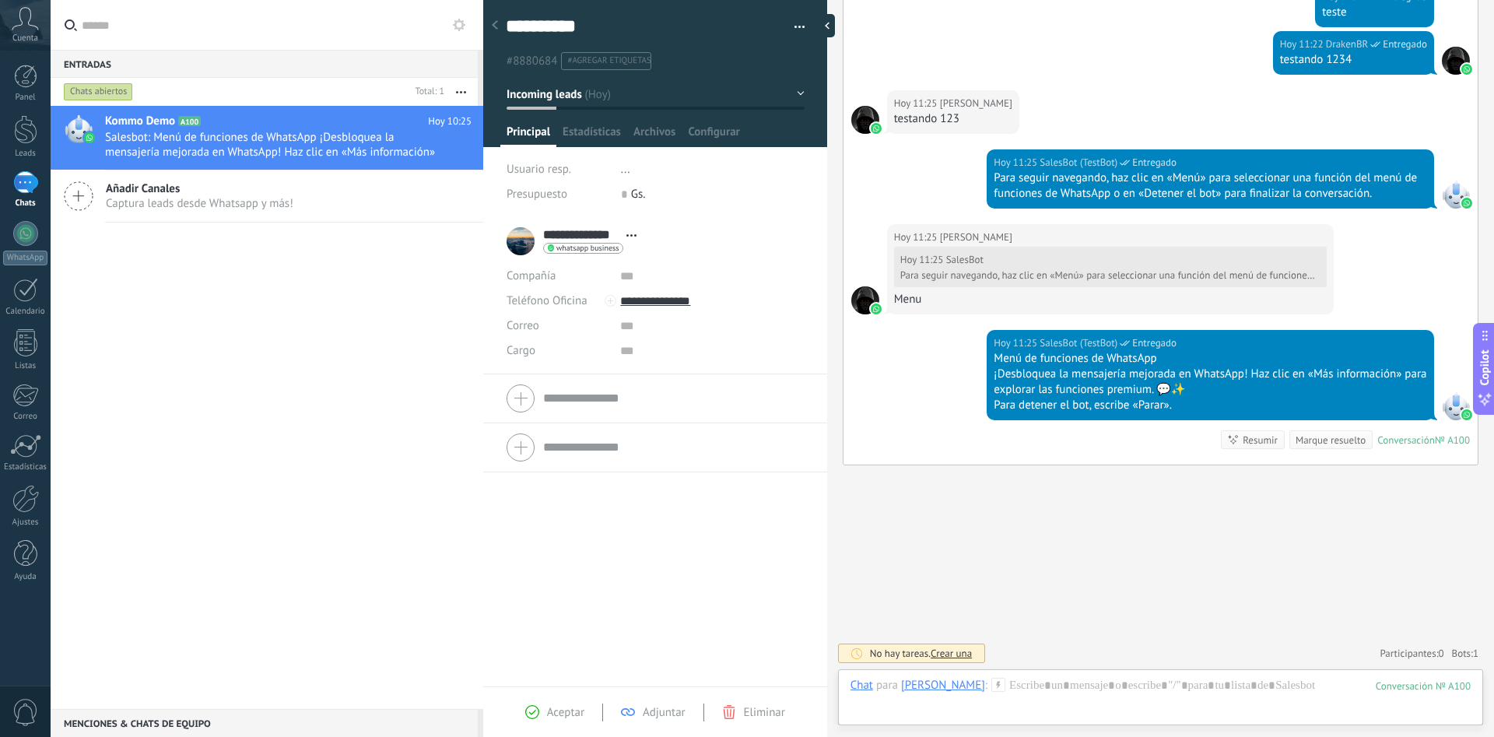
click at [30, 20] on use at bounding box center [25, 18] width 26 height 23
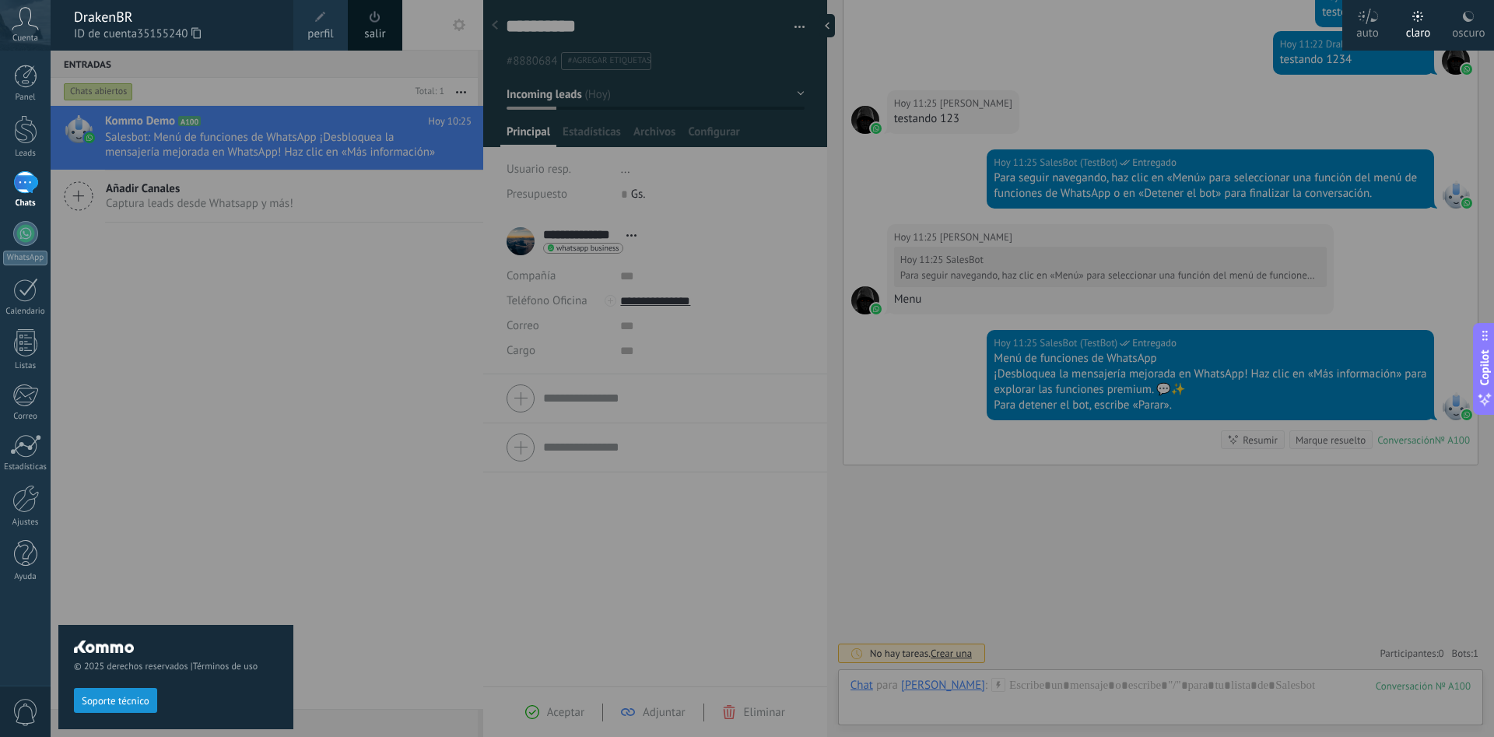
click at [334, 321] on div at bounding box center [798, 368] width 1494 height 737
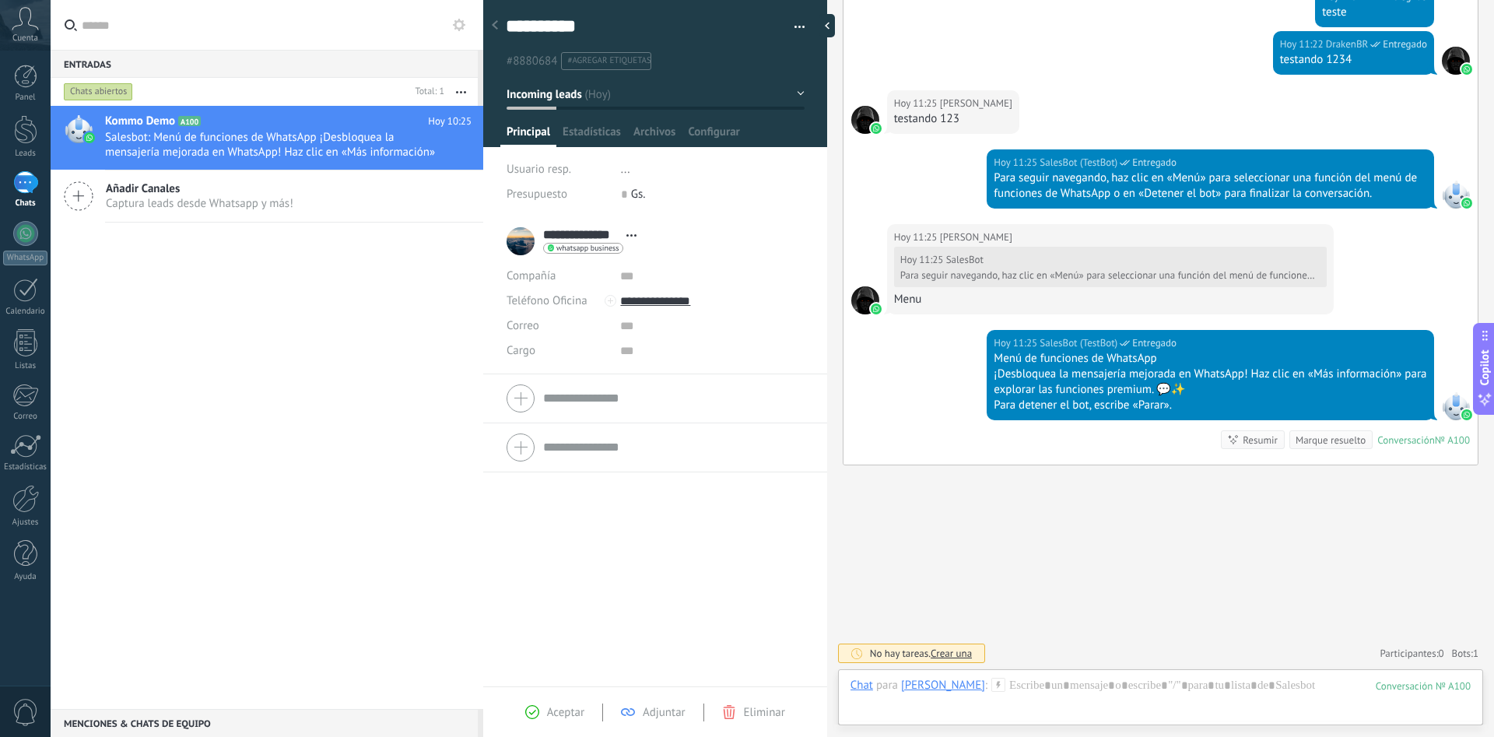
click at [496, 23] on use at bounding box center [495, 24] width 6 height 9
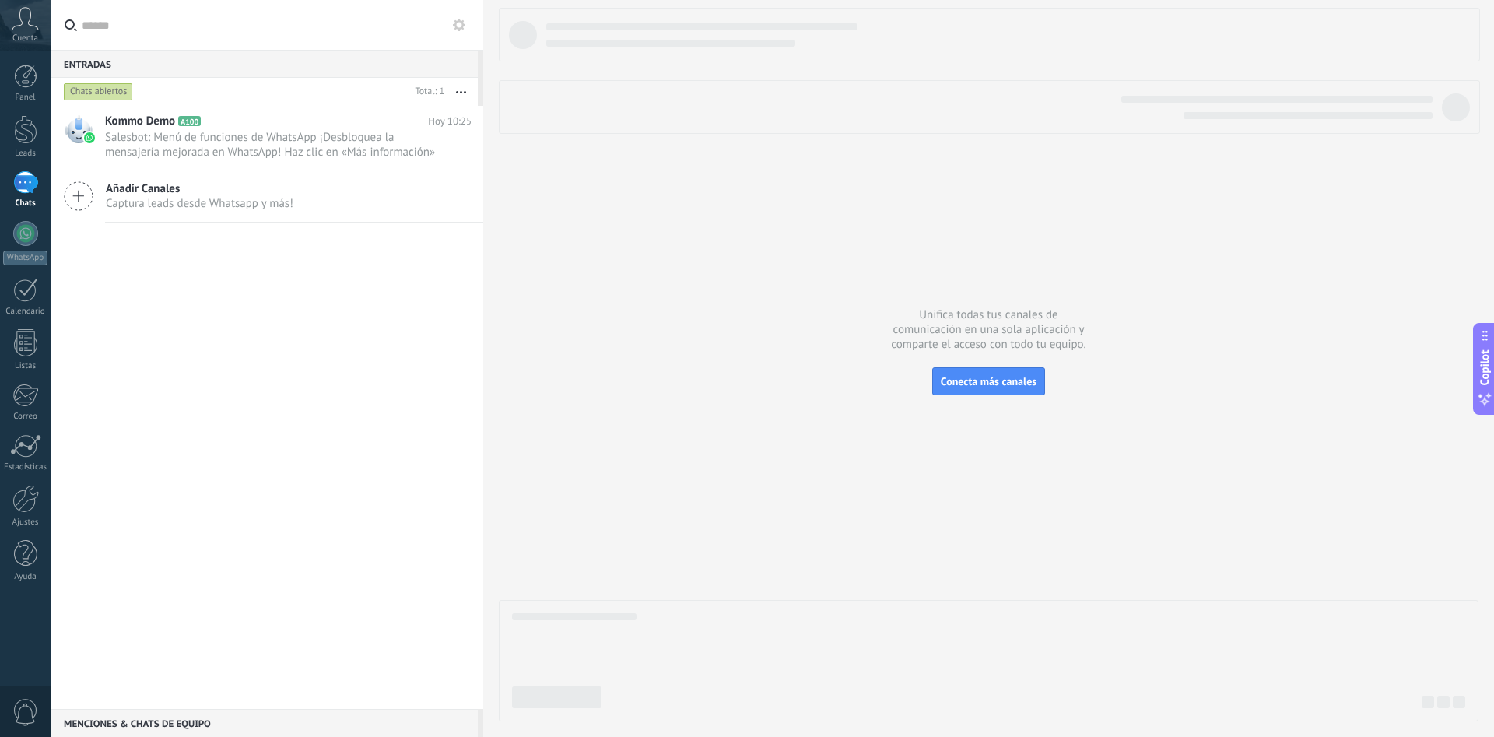
click at [29, 177] on div "1" at bounding box center [25, 182] width 25 height 23
click at [26, 188] on div "1" at bounding box center [25, 182] width 25 height 23
click at [219, 139] on span "Salesbot: Menú de funciones de WhatsApp ¡Desbloquea la mensajería mejorada en W…" at bounding box center [273, 145] width 337 height 30
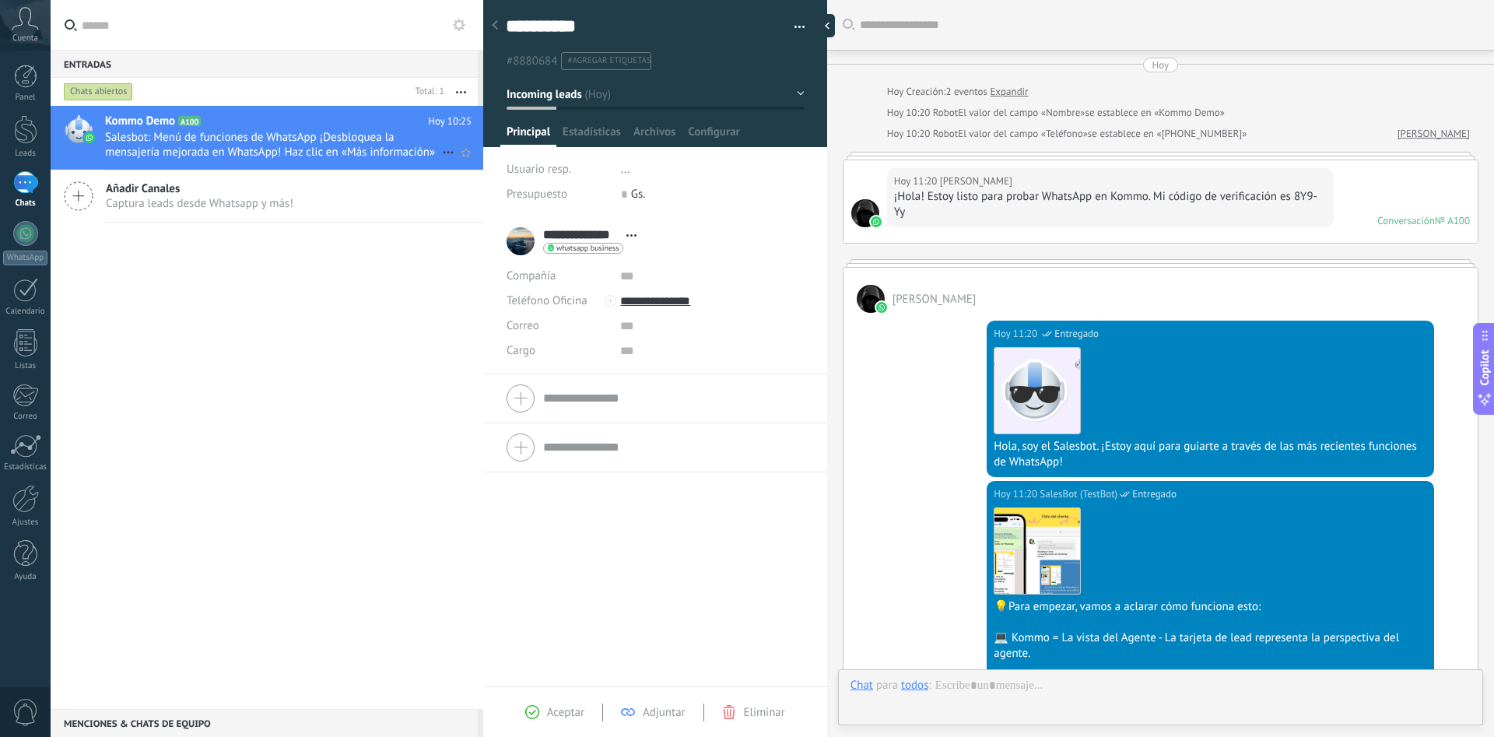
scroll to position [809, 0]
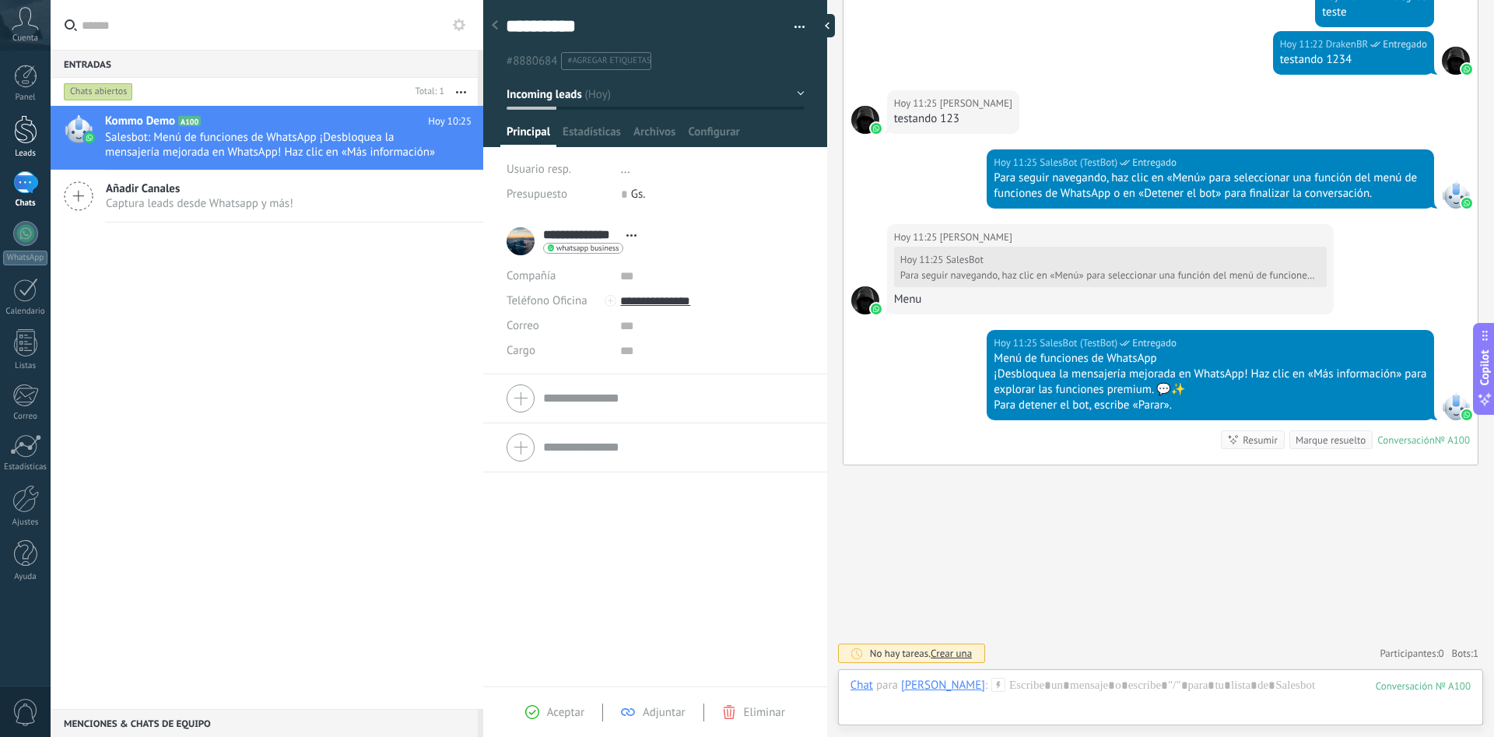
click at [25, 129] on div at bounding box center [25, 129] width 23 height 29
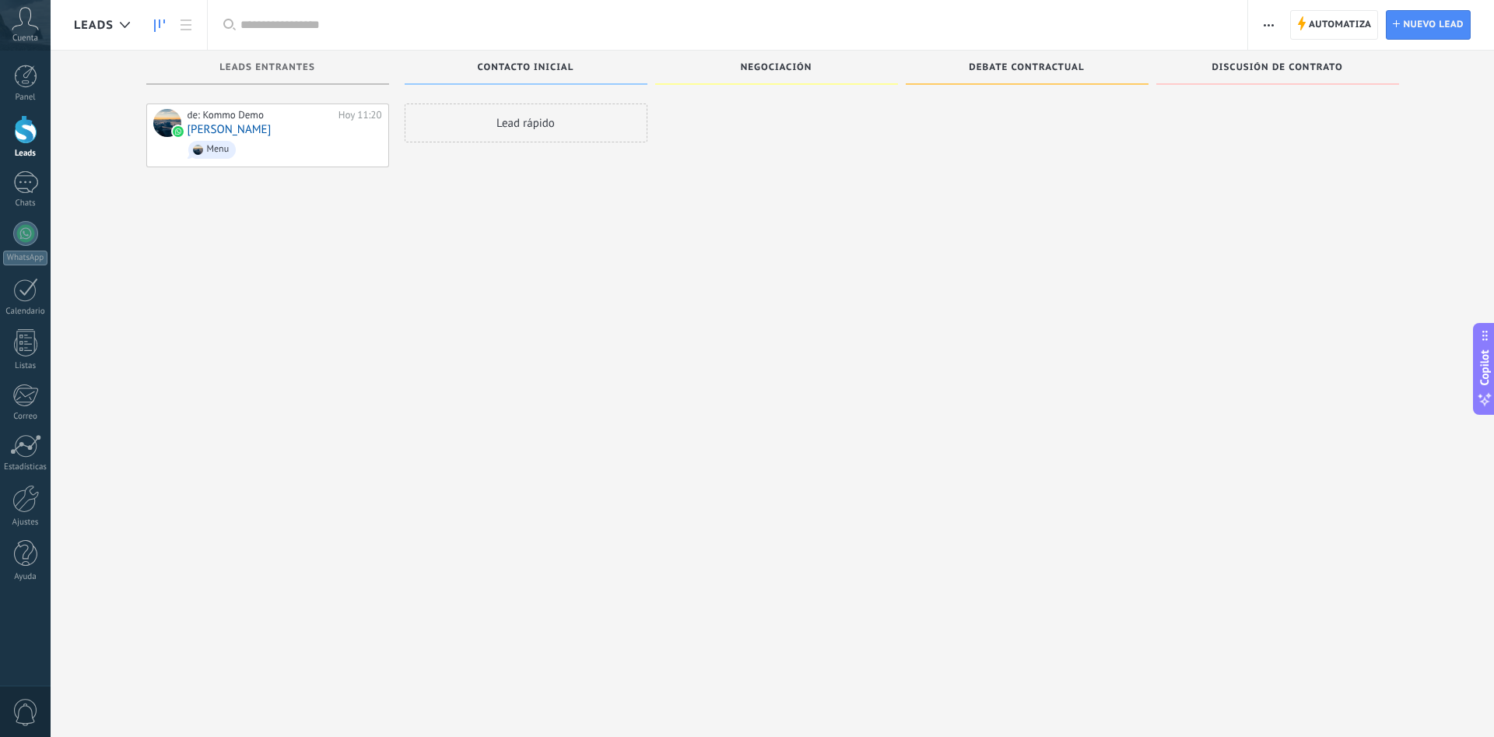
scroll to position [23, 0]
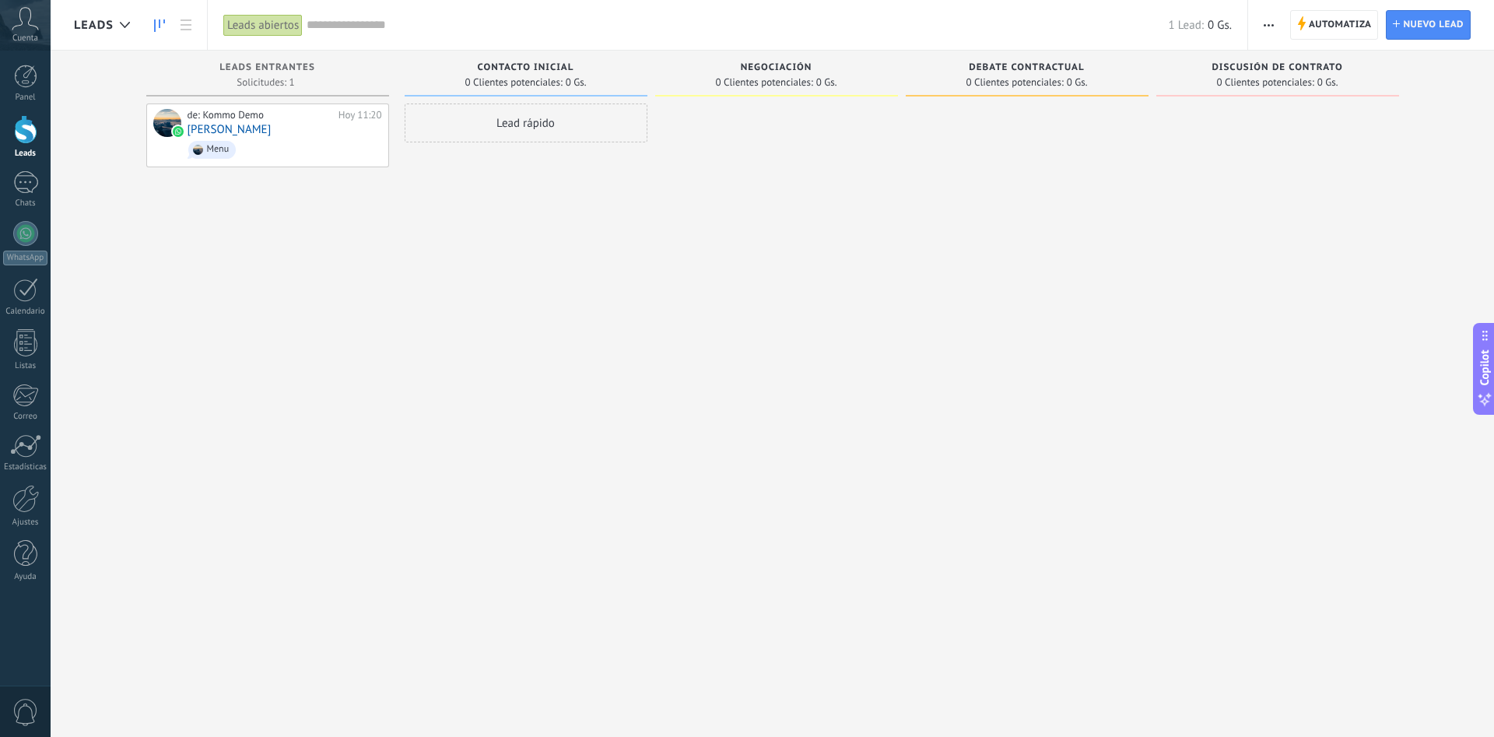
click at [522, 124] on div "Lead rápido" at bounding box center [526, 122] width 243 height 39
click at [765, 282] on div at bounding box center [776, 370] width 243 height 534
click at [504, 335] on span "Cancelar" at bounding box center [495, 331] width 40 height 14
click at [261, 148] on span "Menu" at bounding box center [285, 150] width 195 height 24
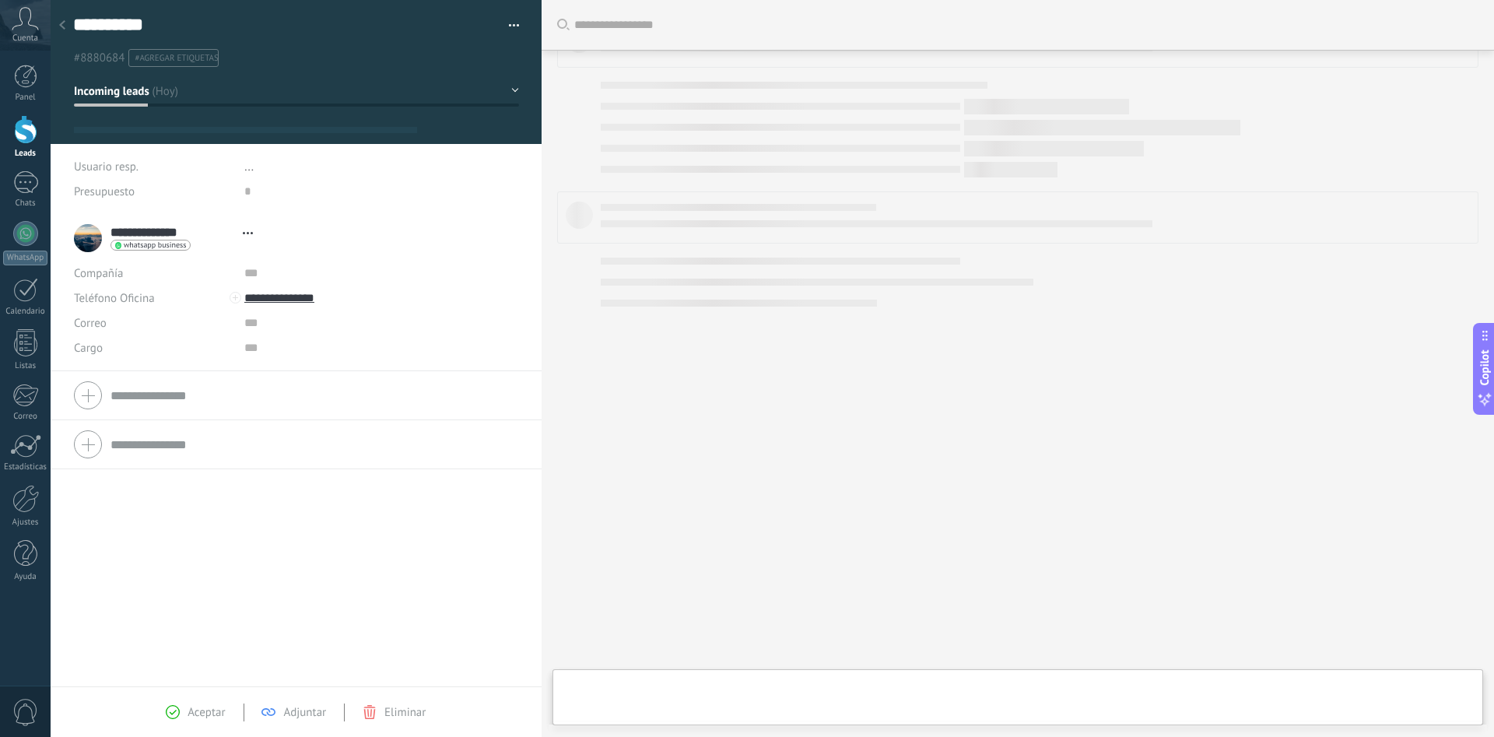
type textarea "**********"
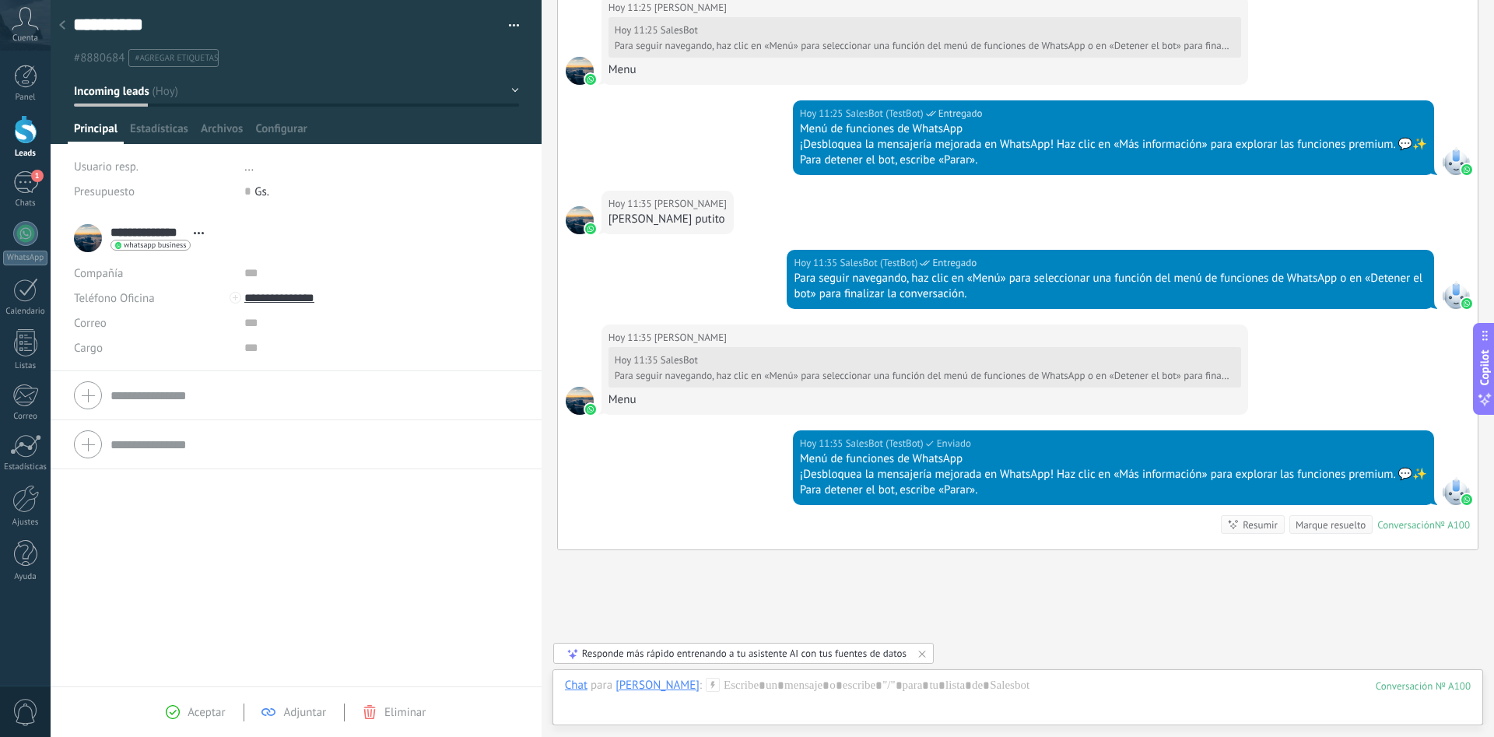
scroll to position [1061, 0]
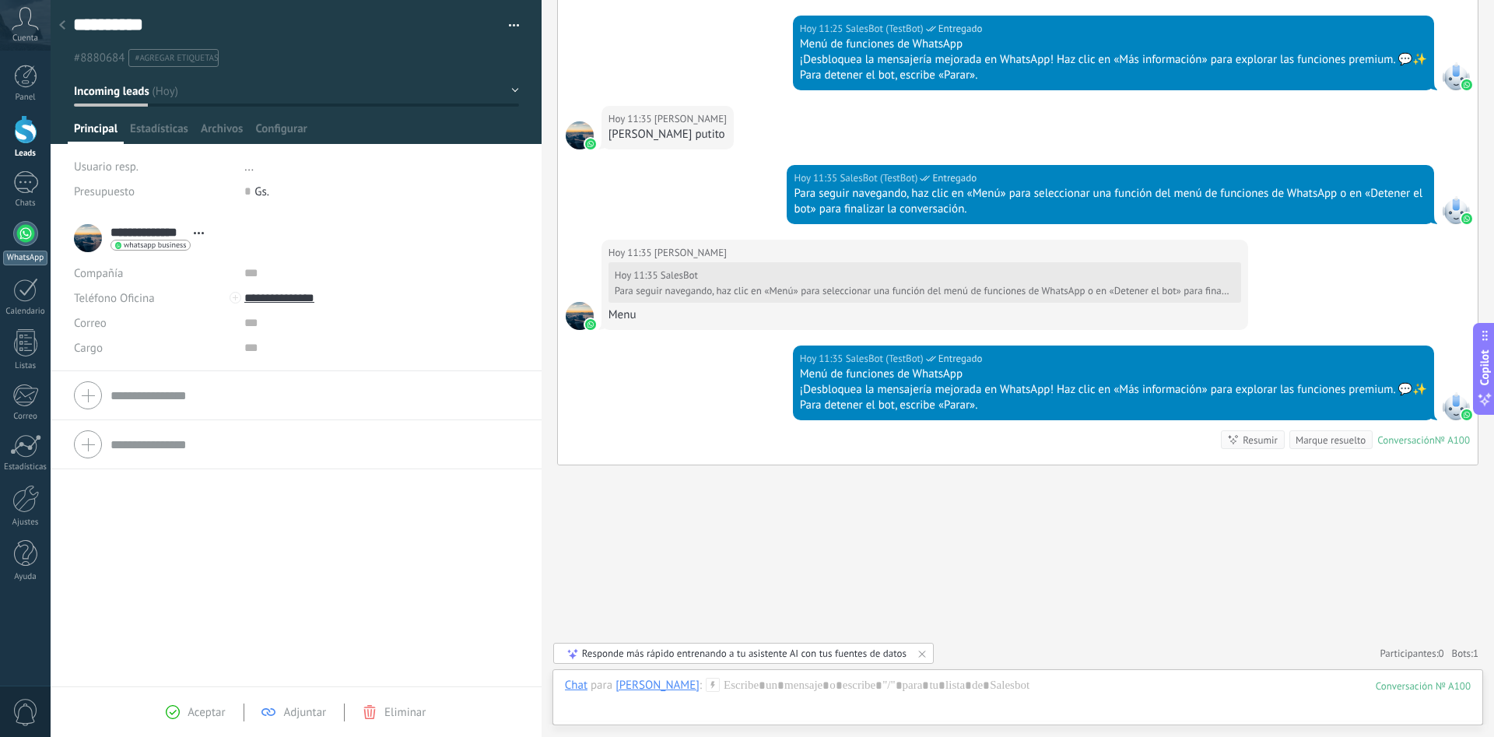
click at [31, 228] on div at bounding box center [25, 233] width 25 height 25
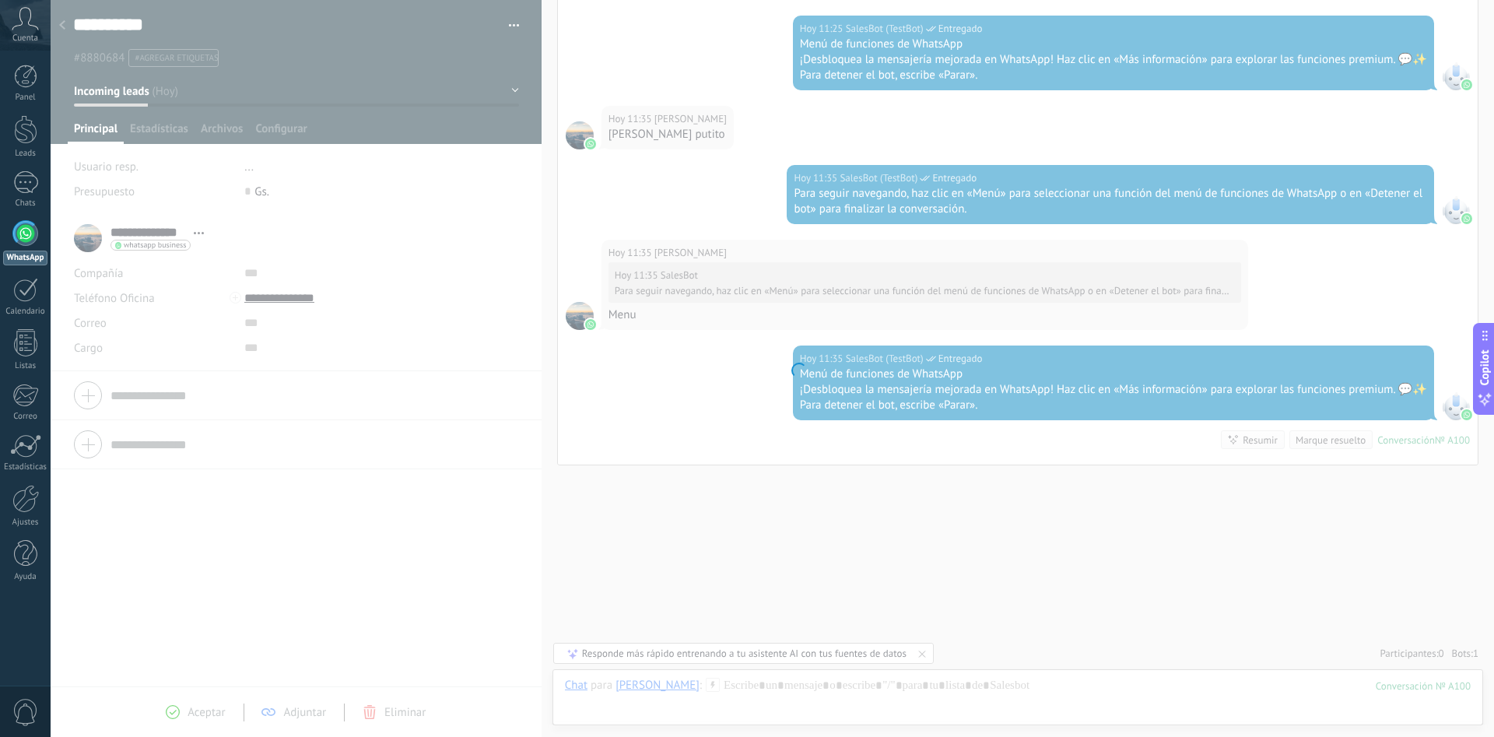
scroll to position [1061, 0]
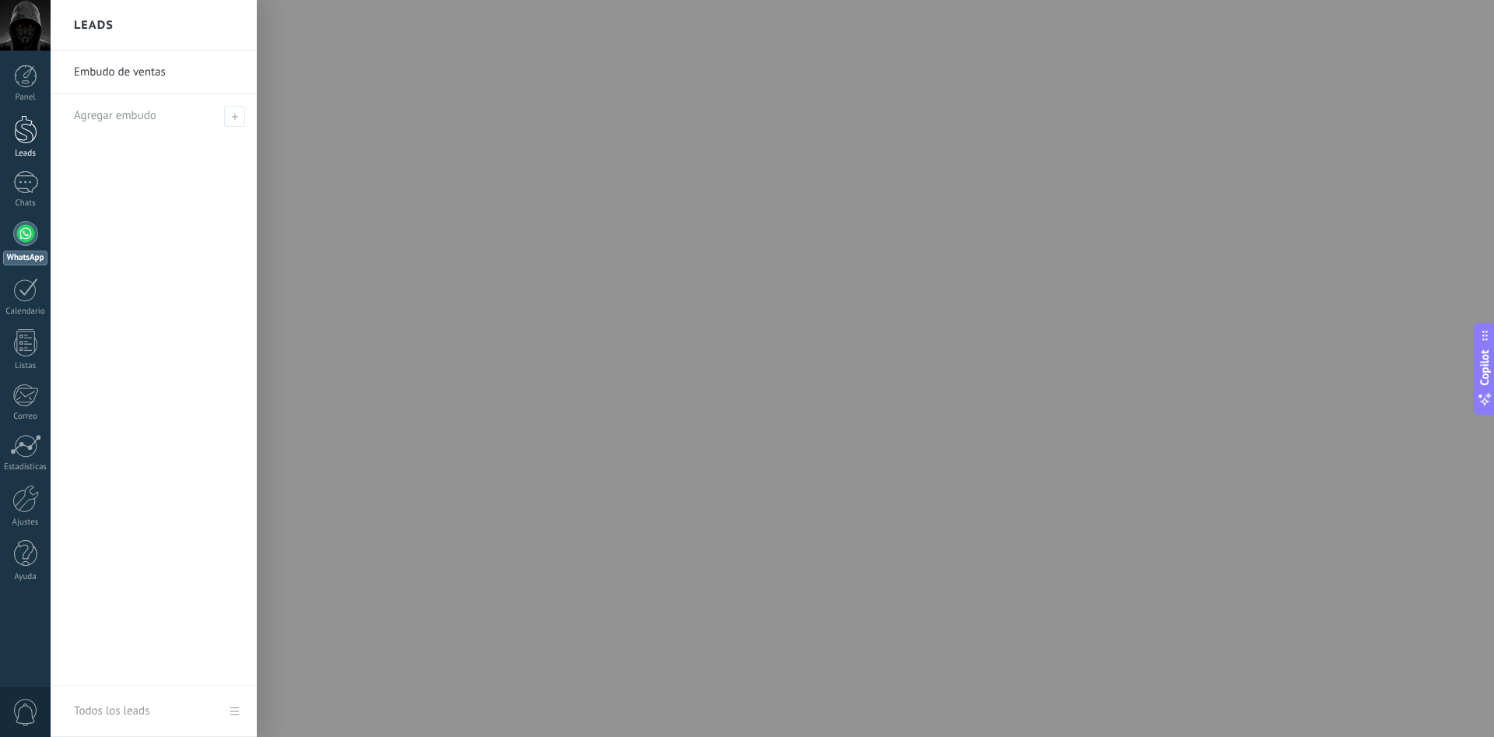
click at [30, 135] on div at bounding box center [25, 129] width 23 height 29
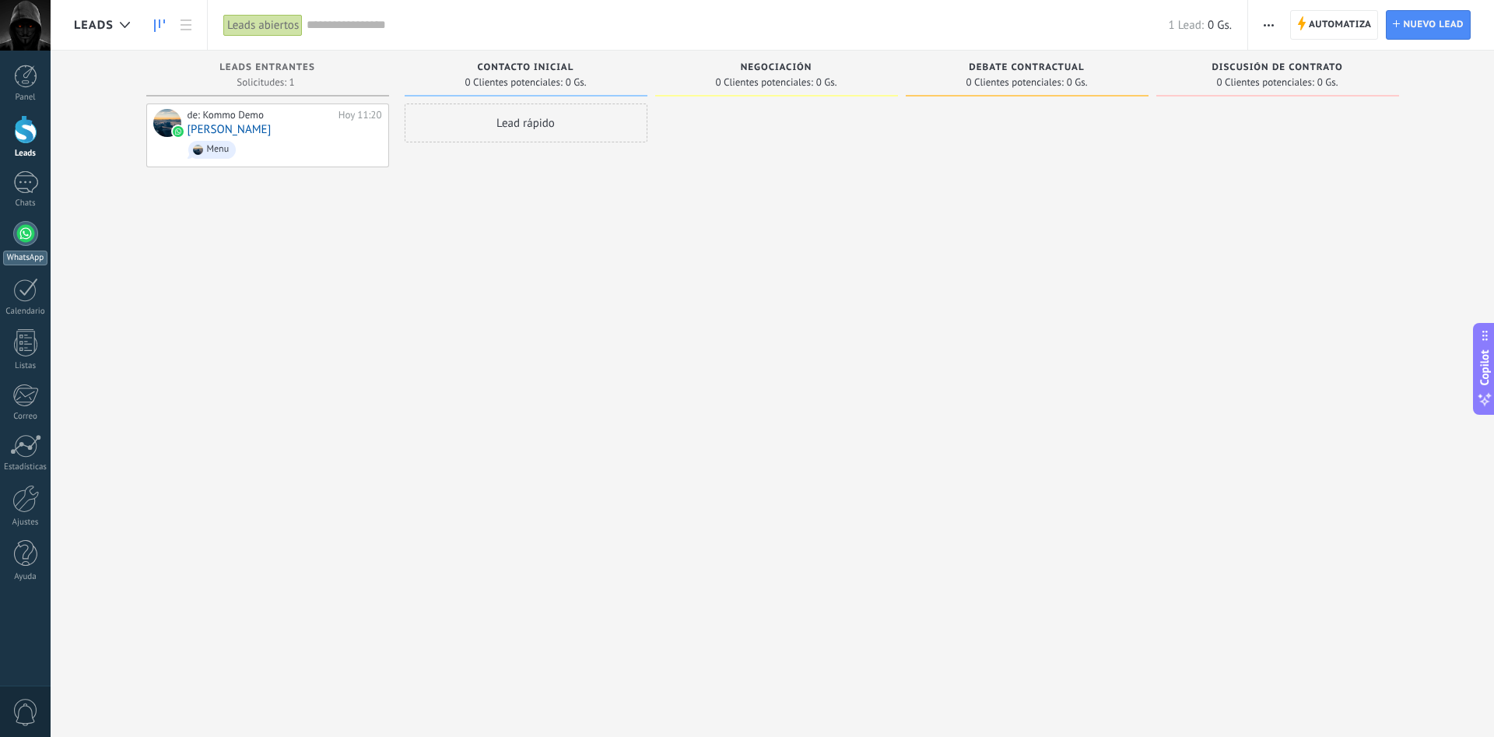
click at [23, 237] on div at bounding box center [25, 233] width 25 height 25
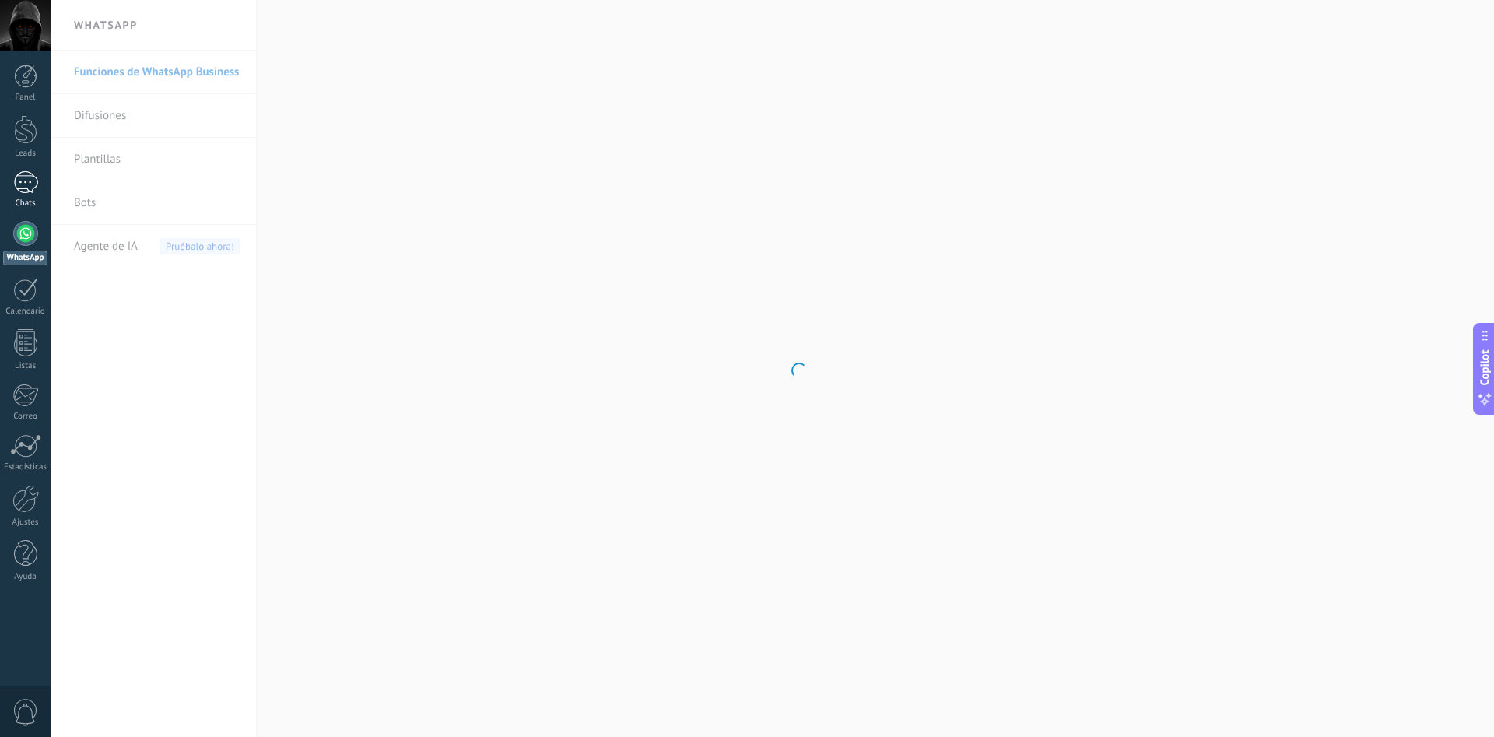
click at [23, 189] on div at bounding box center [25, 182] width 25 height 23
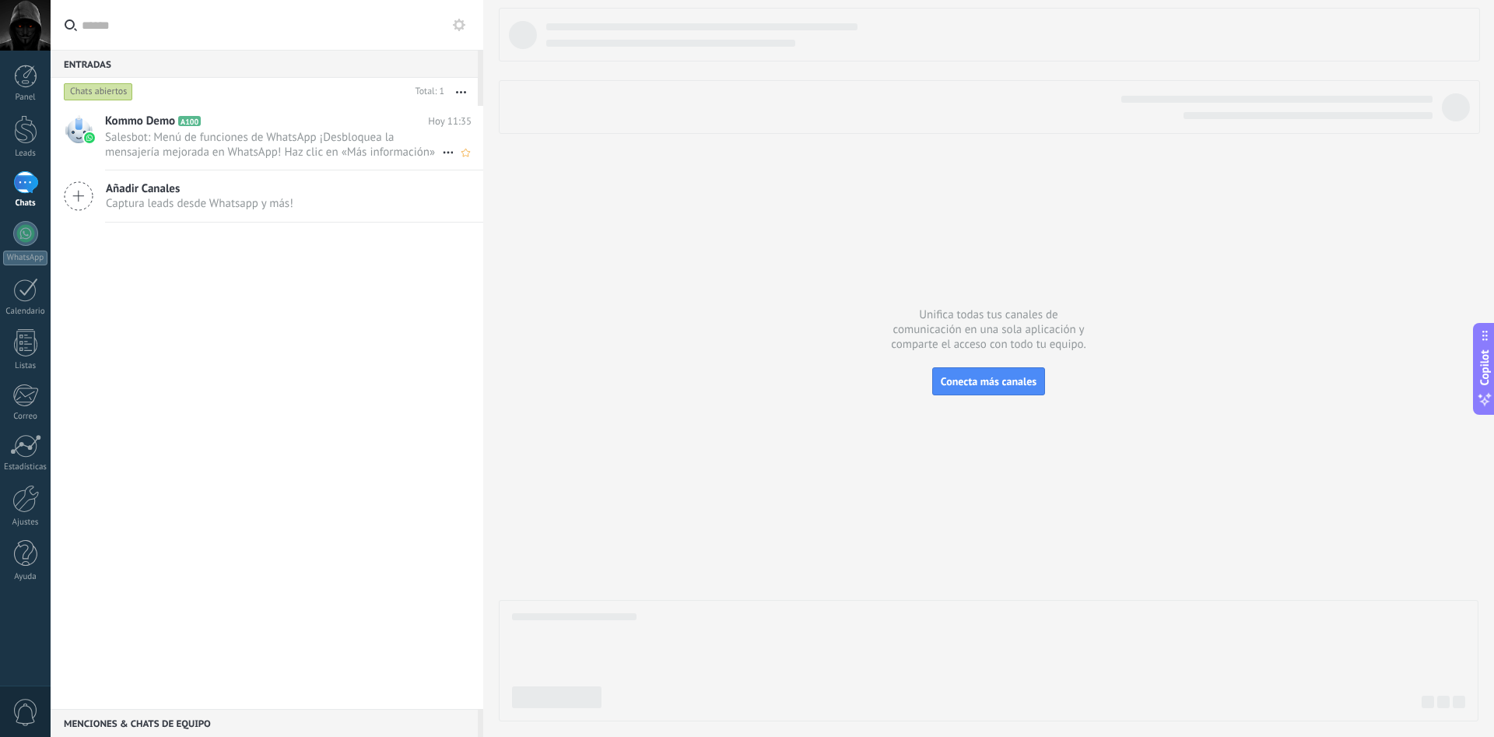
click at [243, 142] on span "Salesbot: Menú de funciones de WhatsApp ¡Desbloquea la mensajería mejorada en W…" at bounding box center [273, 145] width 337 height 30
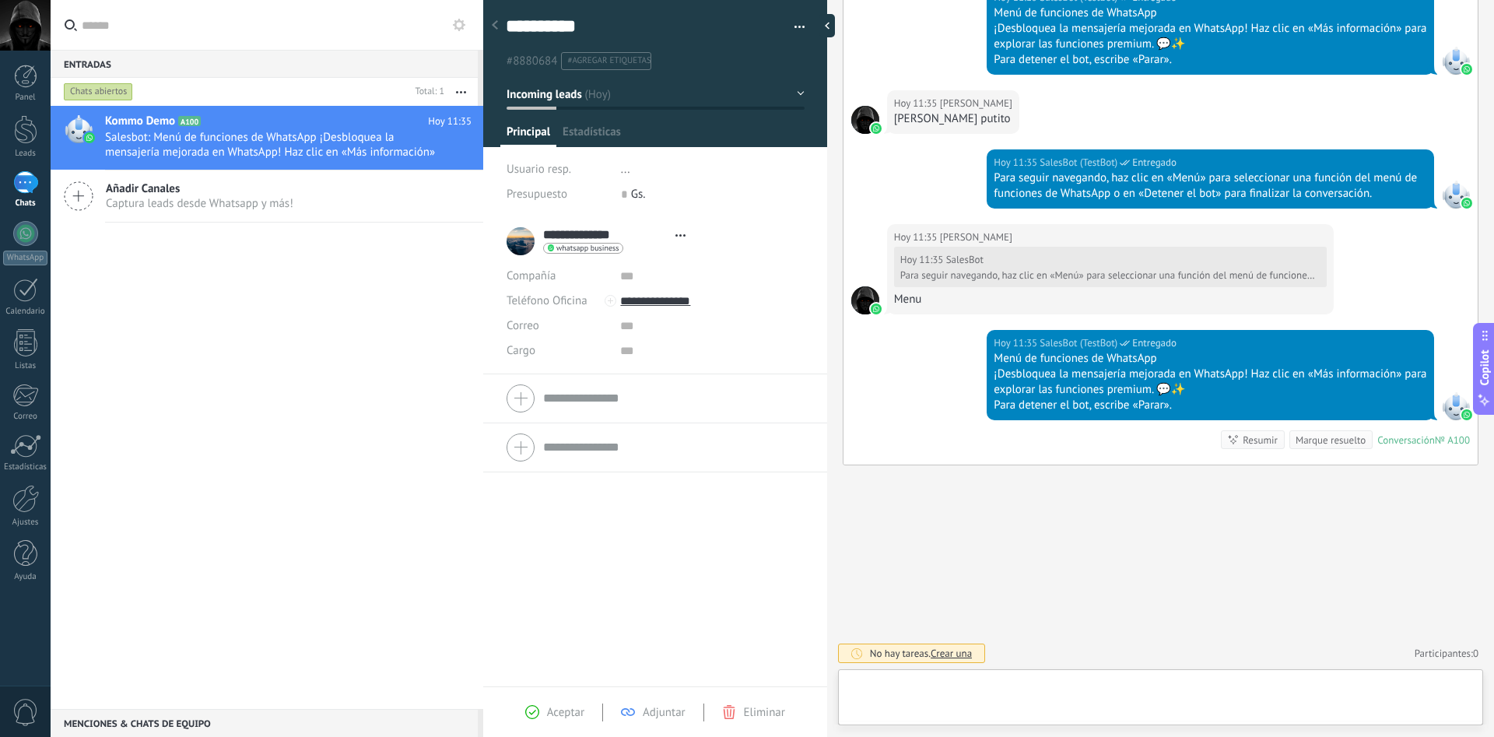
scroll to position [23, 0]
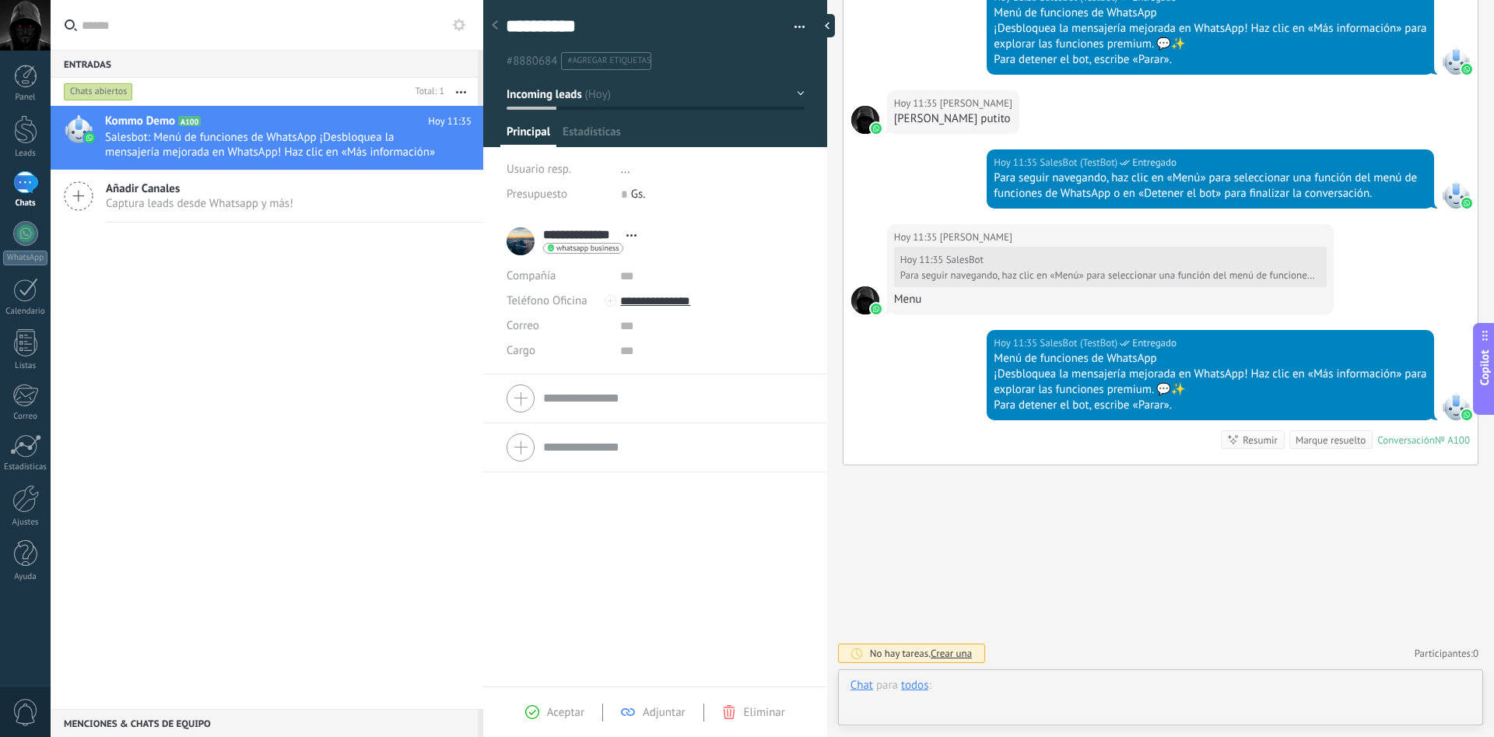
click at [1044, 692] on div at bounding box center [1160, 701] width 620 height 47
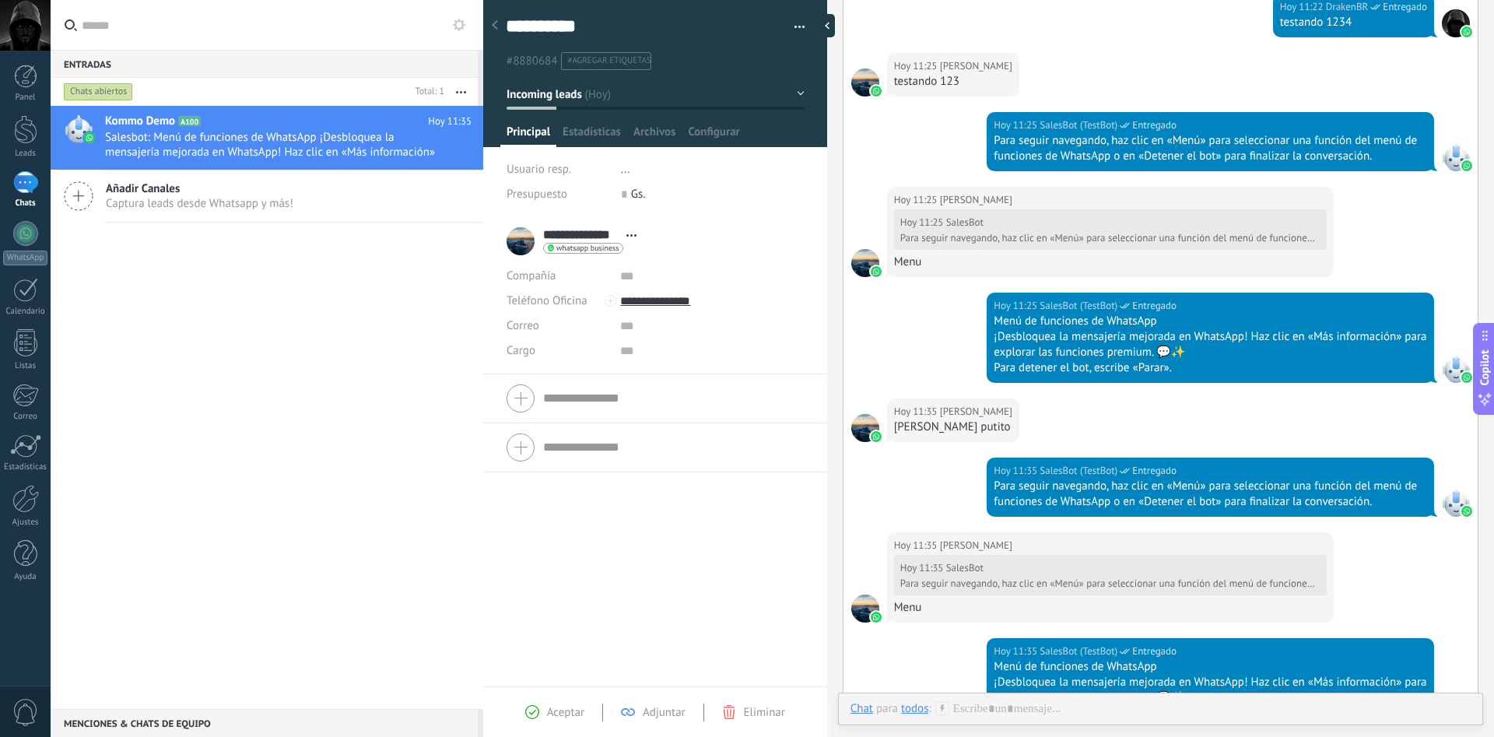
scroll to position [0, 0]
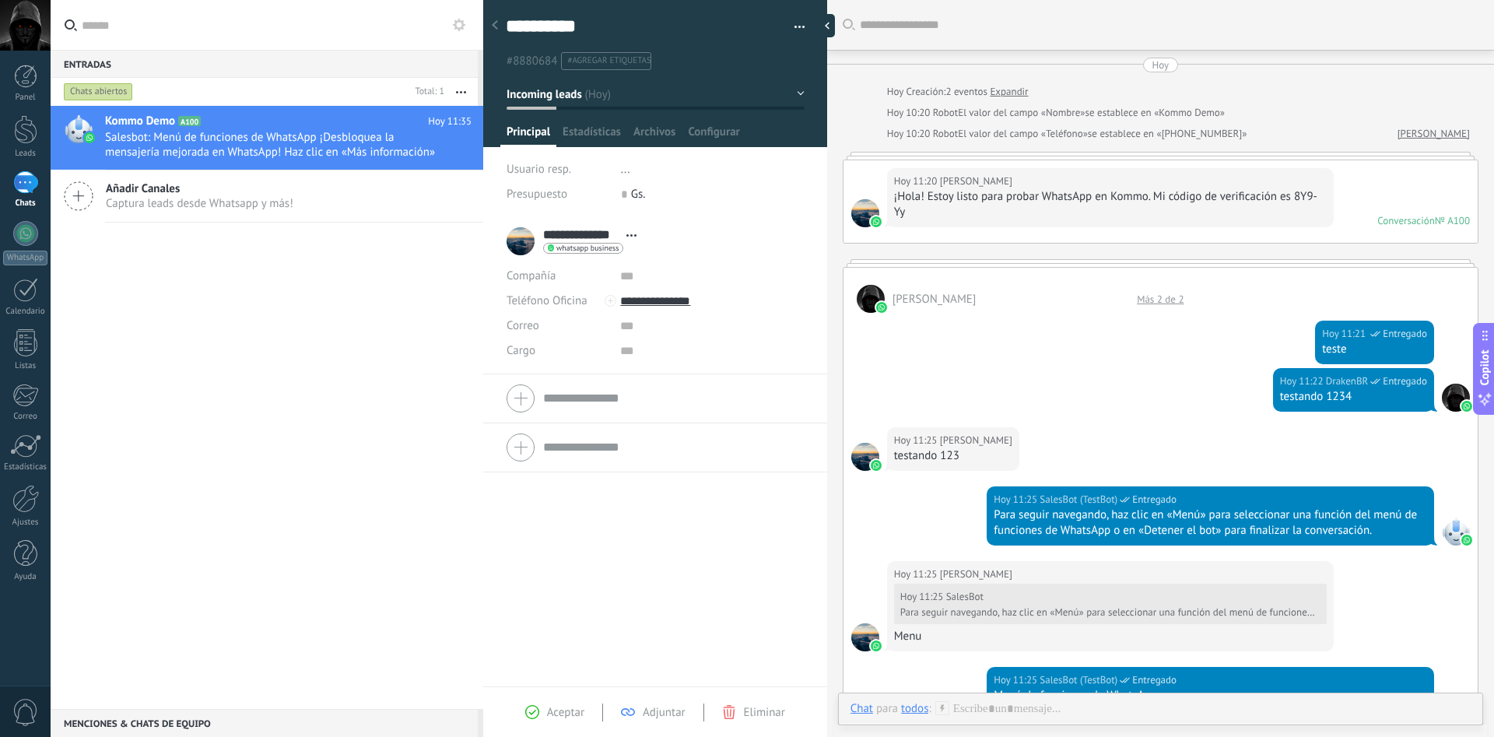
click at [495, 27] on use at bounding box center [495, 24] width 6 height 9
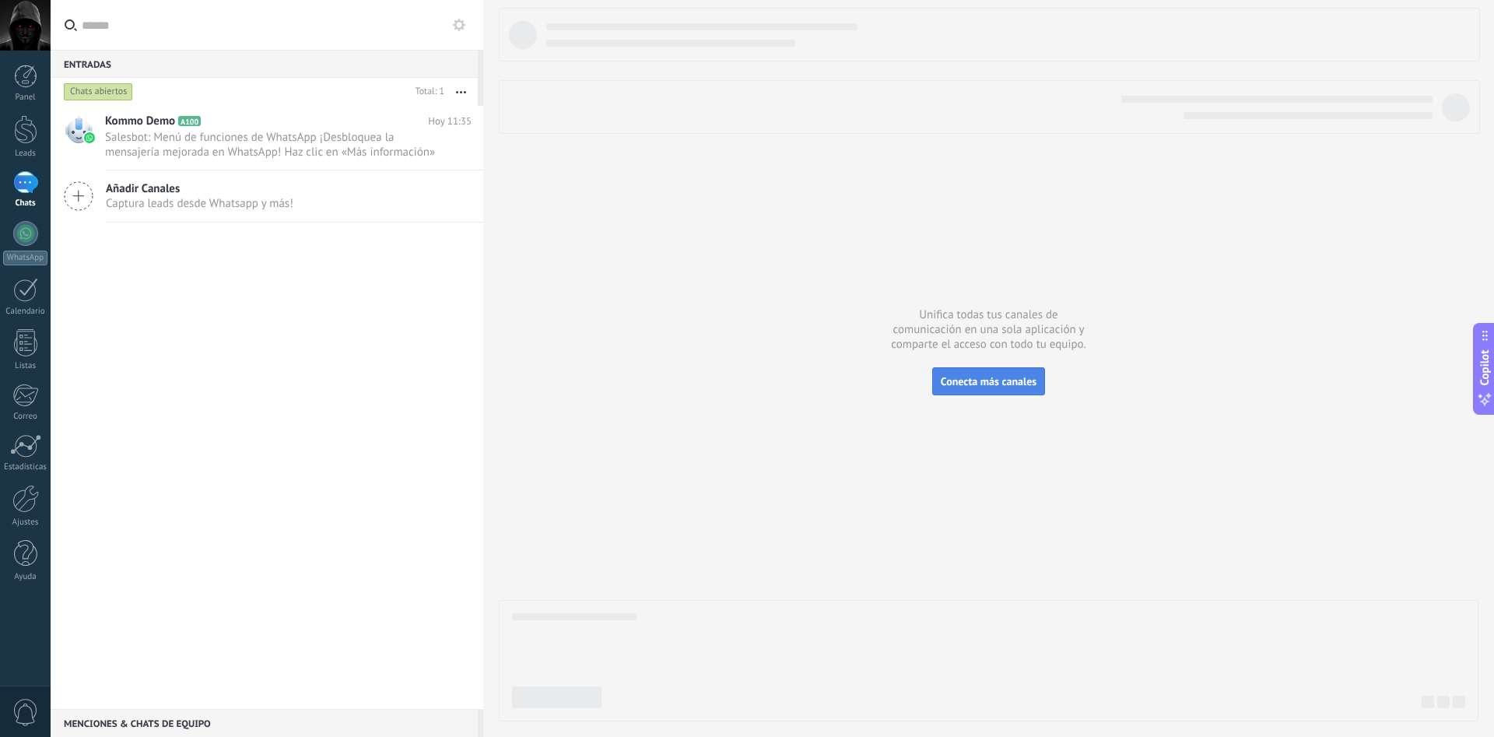
click at [1004, 389] on button "Conecta más canales" at bounding box center [988, 381] width 113 height 28
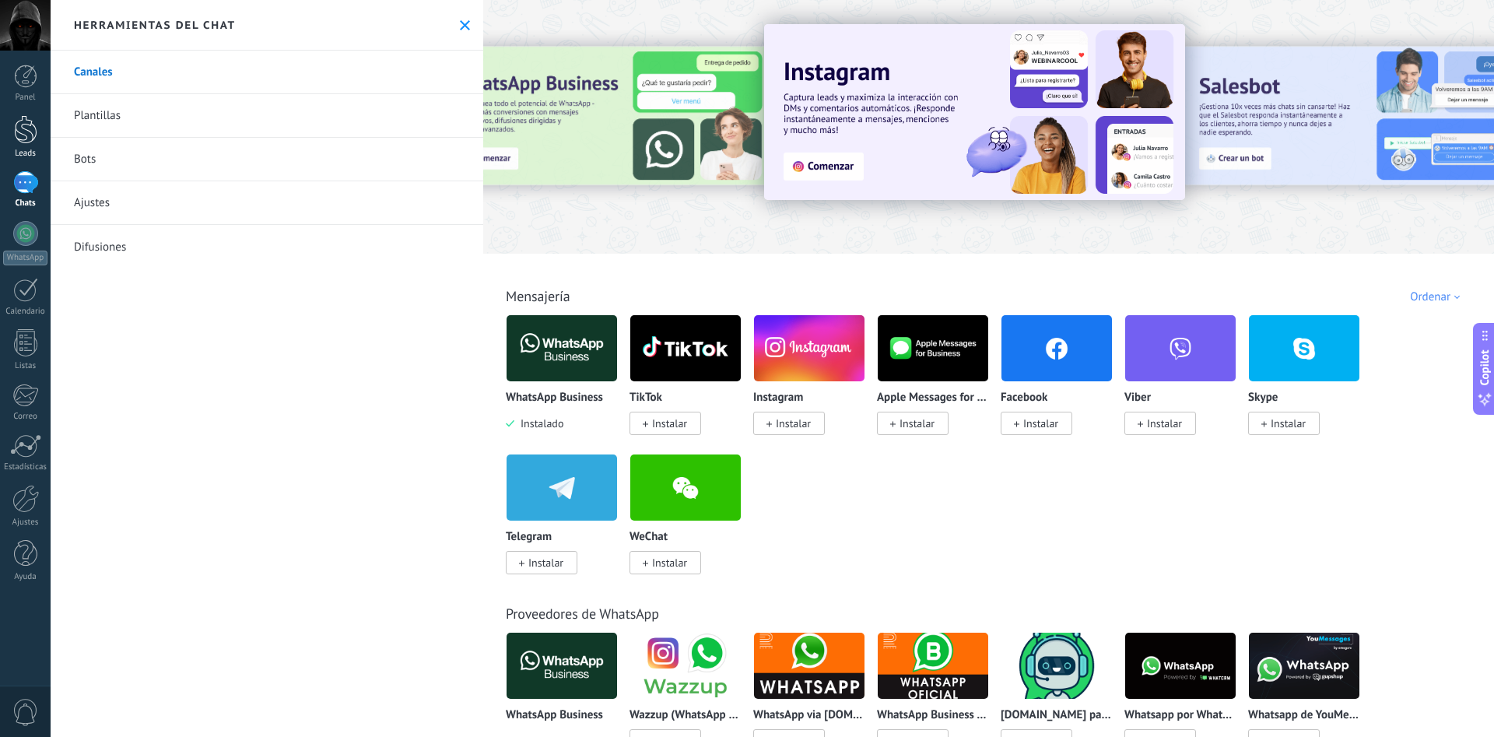
click at [26, 127] on div at bounding box center [25, 129] width 23 height 29
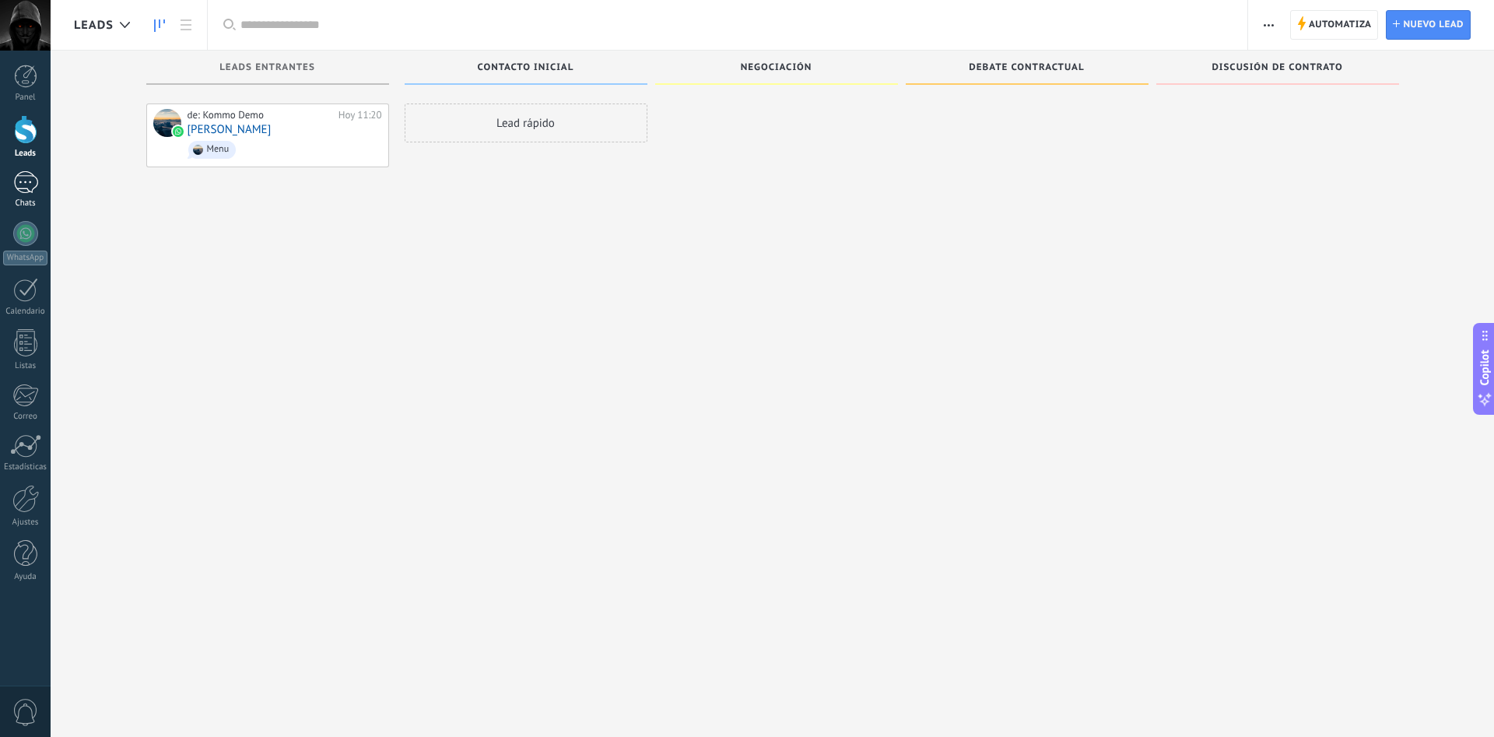
scroll to position [23, 0]
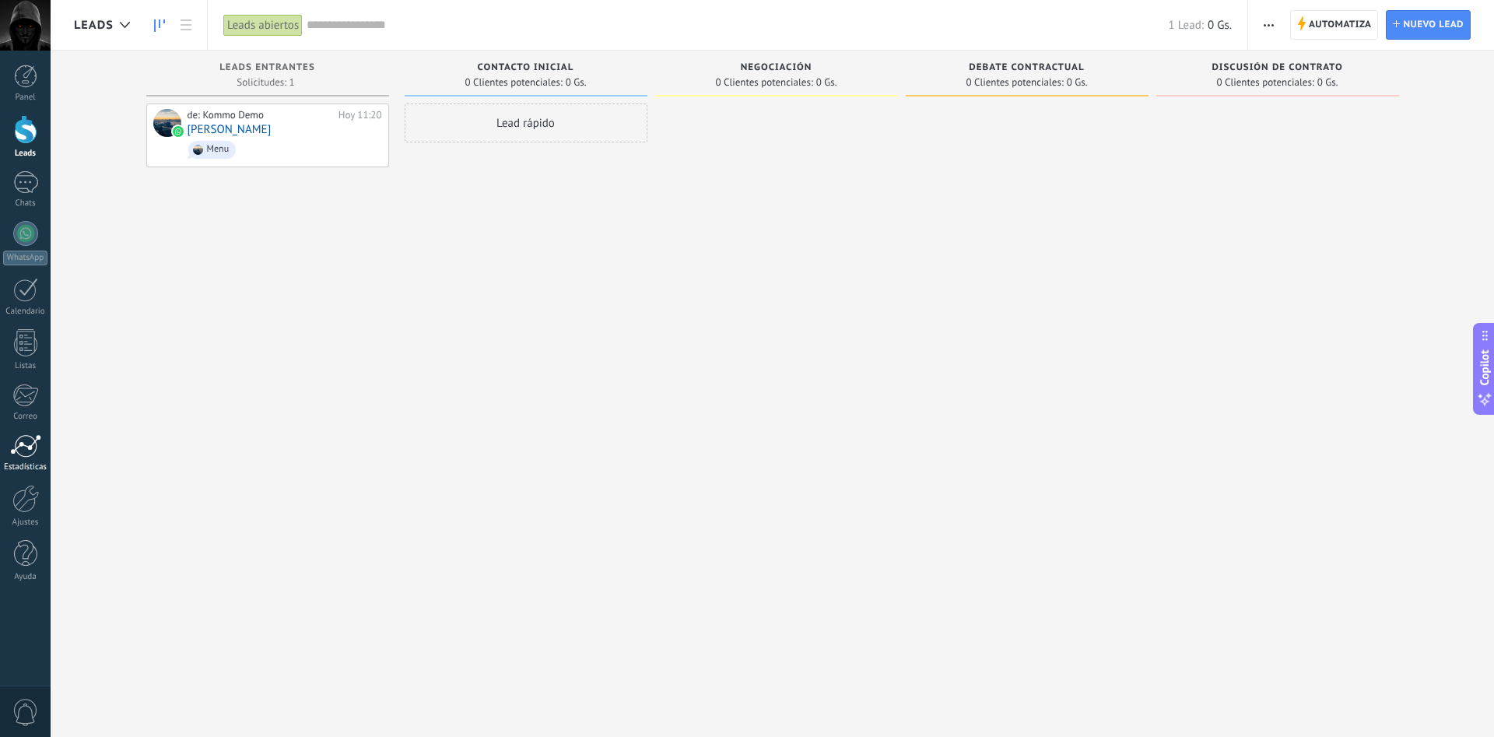
click at [29, 440] on div at bounding box center [25, 445] width 31 height 23
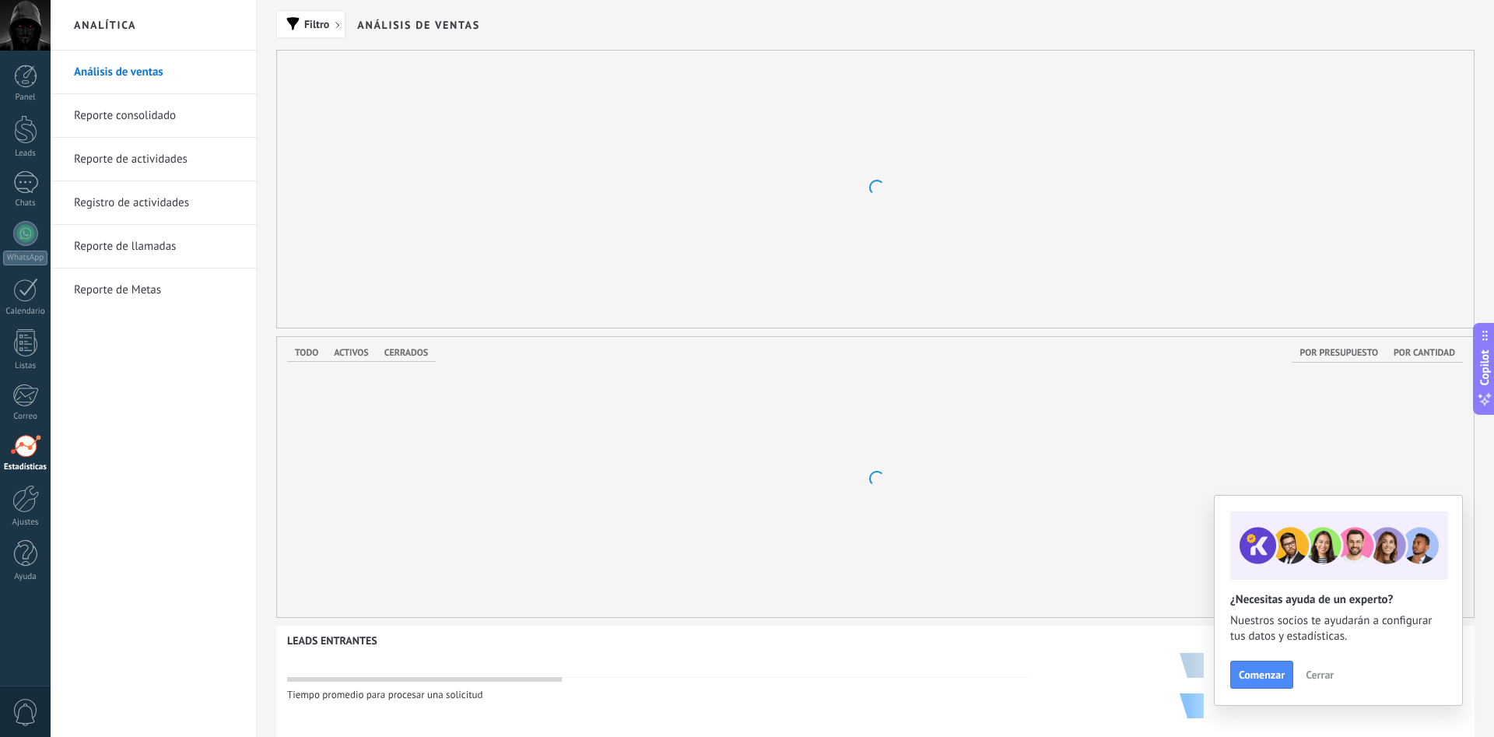
scroll to position [23, 0]
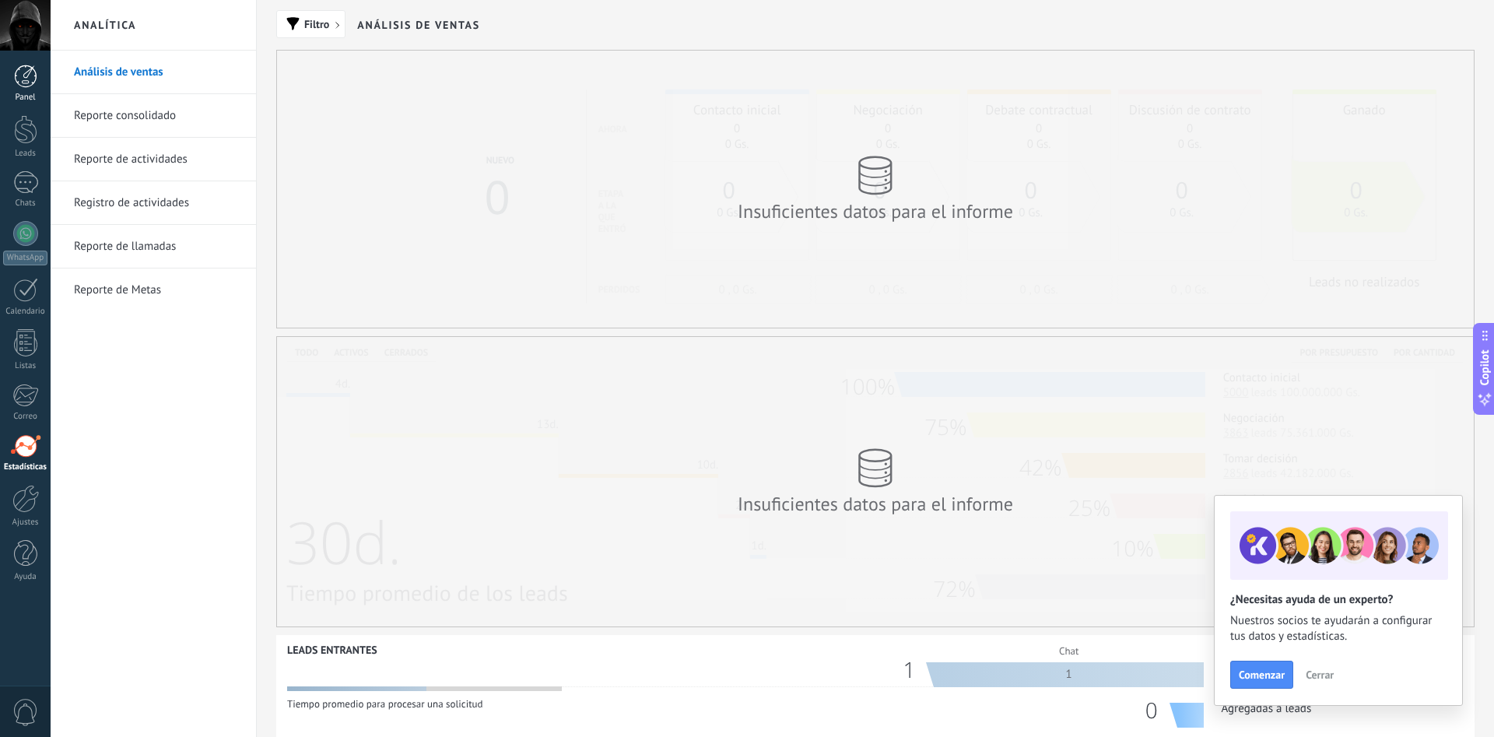
click at [21, 75] on div at bounding box center [25, 76] width 23 height 23
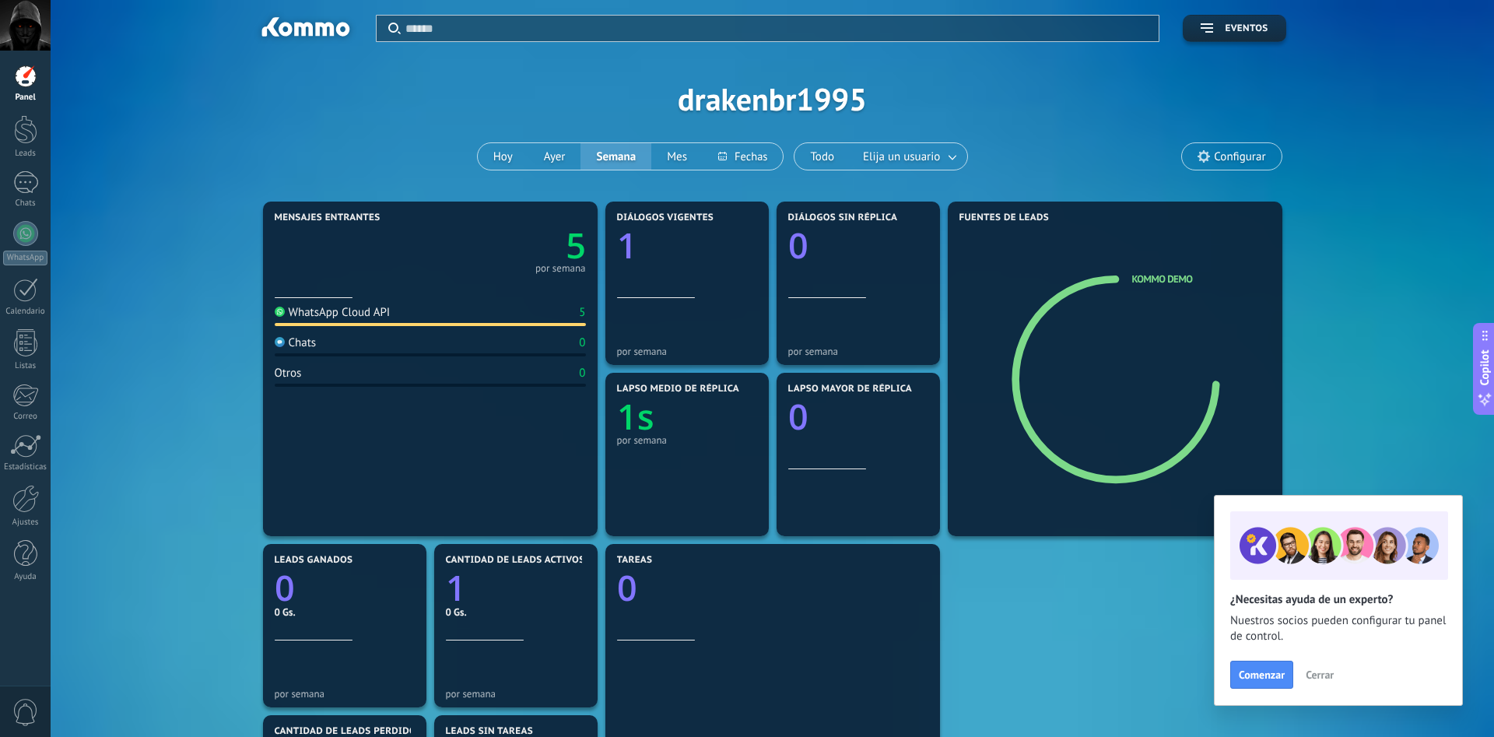
click at [1317, 673] on span "Cerrar" at bounding box center [1320, 674] width 28 height 11
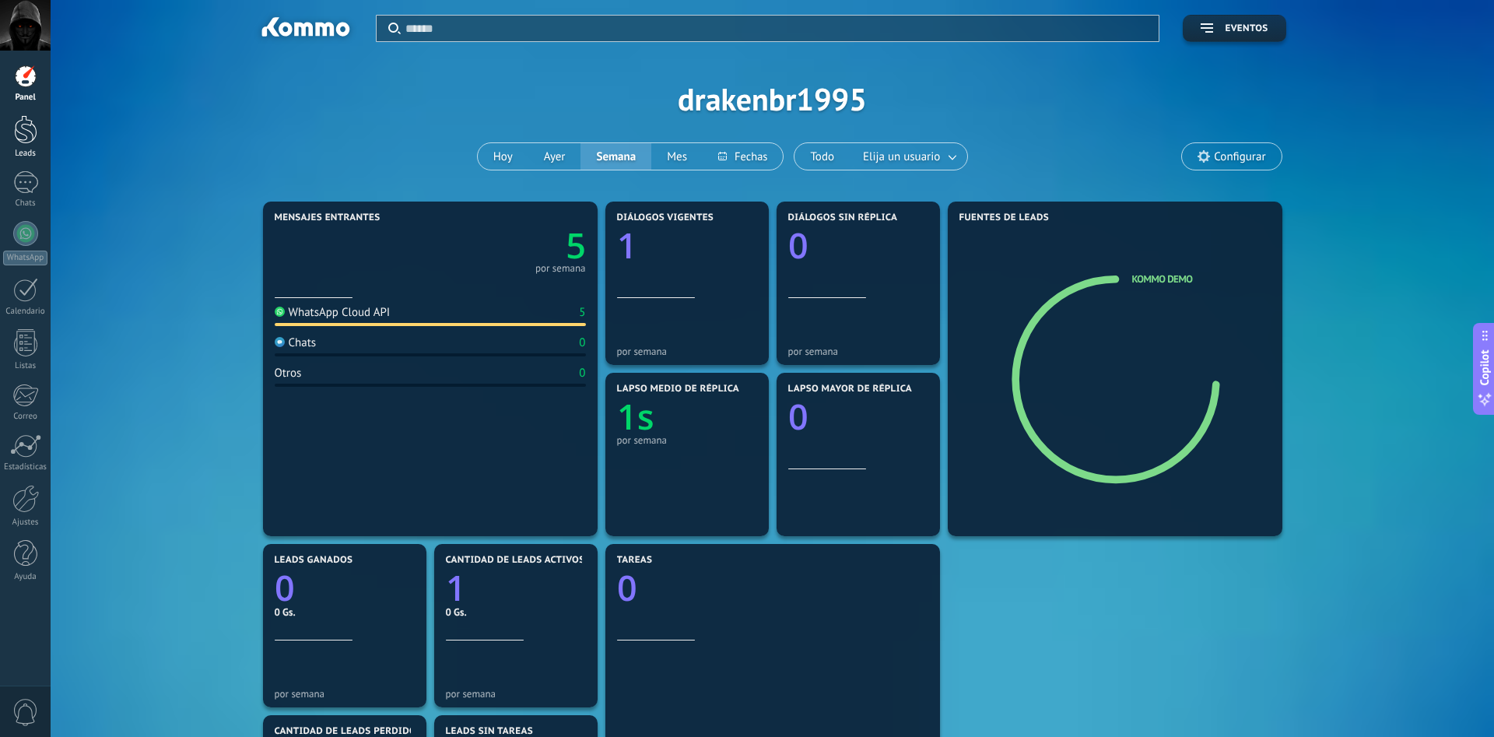
drag, startPoint x: 26, startPoint y: 133, endPoint x: 33, endPoint y: 149, distance: 17.5
click at [27, 132] on div at bounding box center [25, 129] width 23 height 29
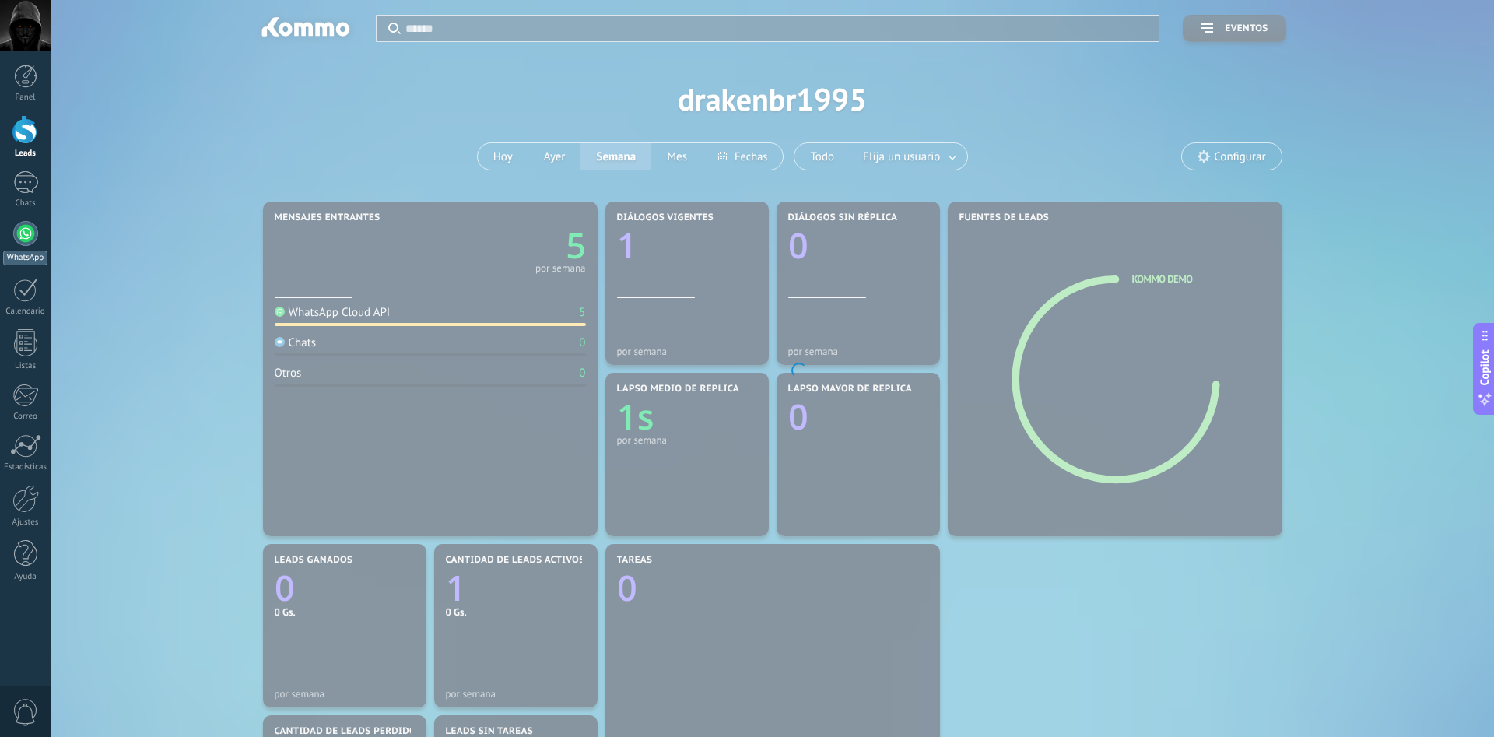
click at [24, 230] on div at bounding box center [25, 233] width 25 height 25
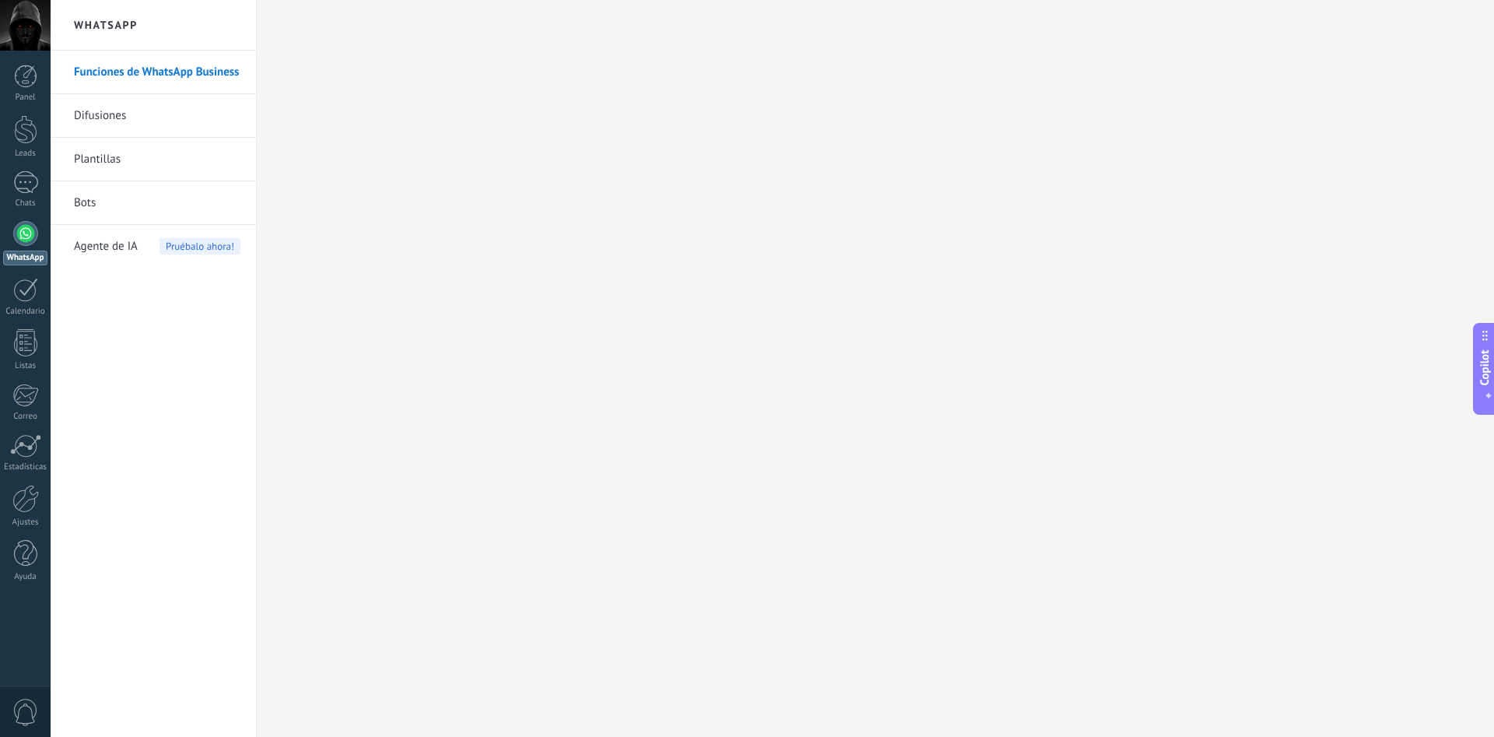
scroll to position [23, 0]
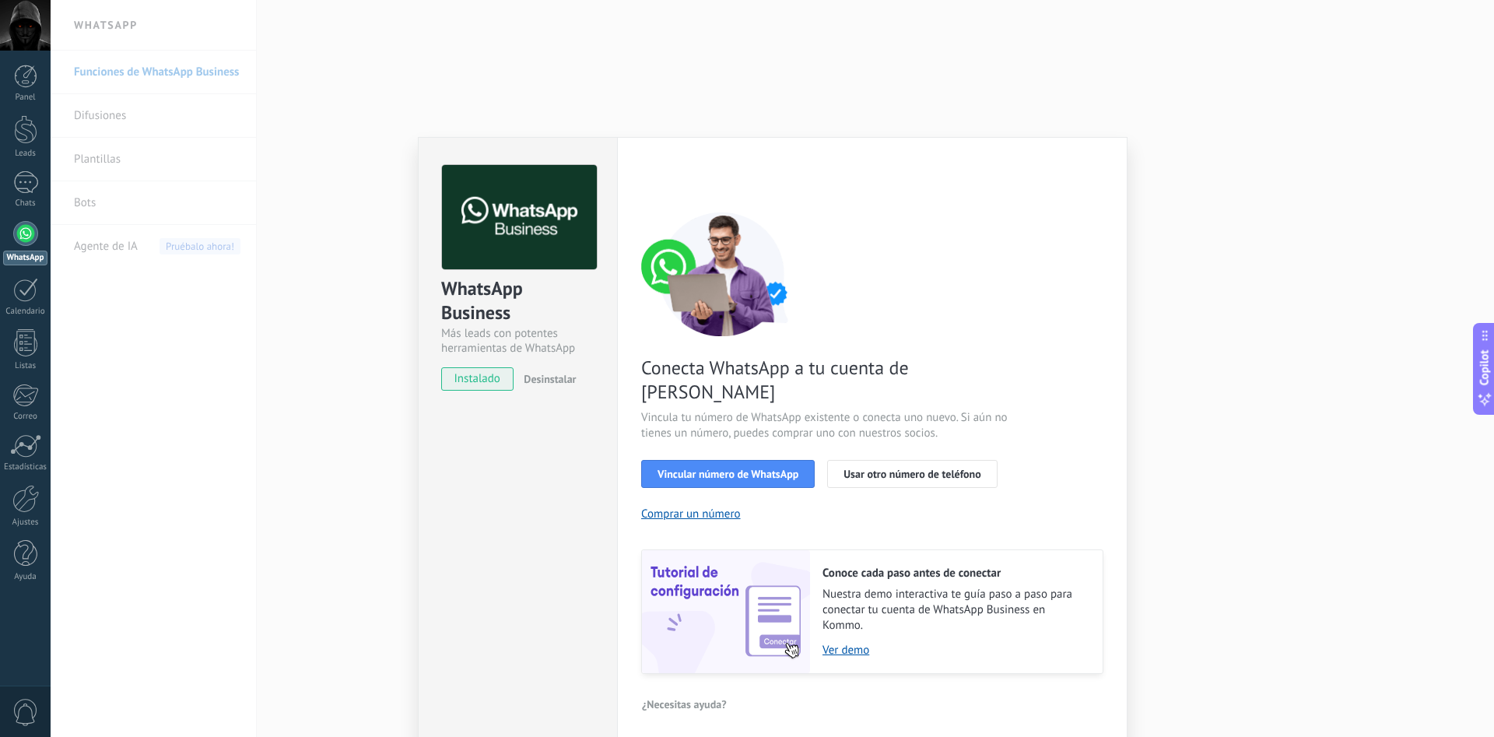
click at [322, 378] on div "WhatsApp Business Más leads con potentes herramientas de WhatsApp instalado Des…" at bounding box center [772, 368] width 1443 height 737
